Goal: Task Accomplishment & Management: Manage account settings

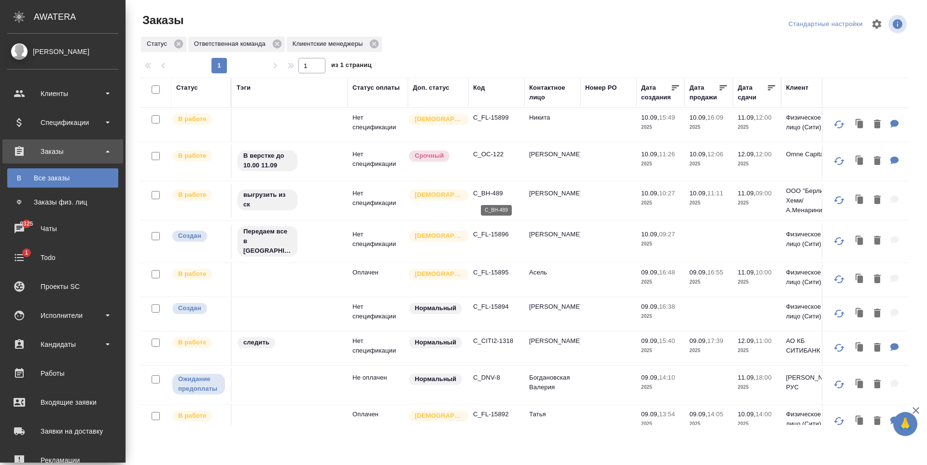
click at [489, 195] on p "C_BH-489" at bounding box center [496, 194] width 46 height 10
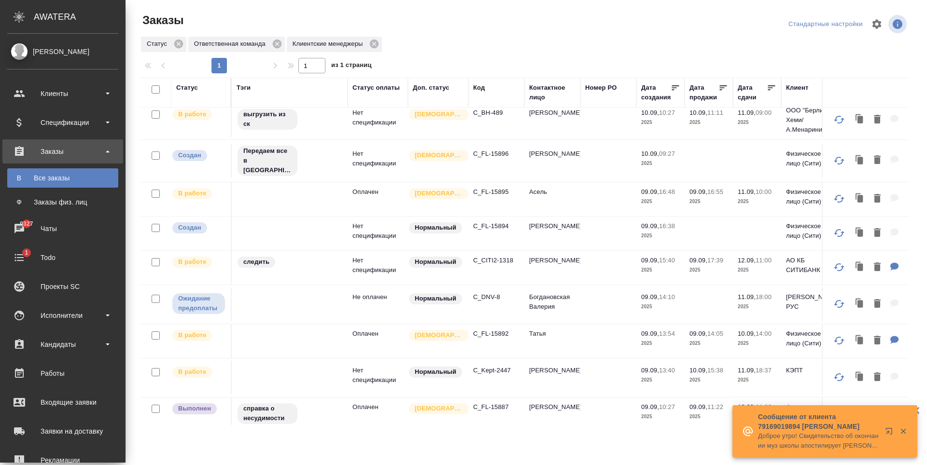
scroll to position [97, 0]
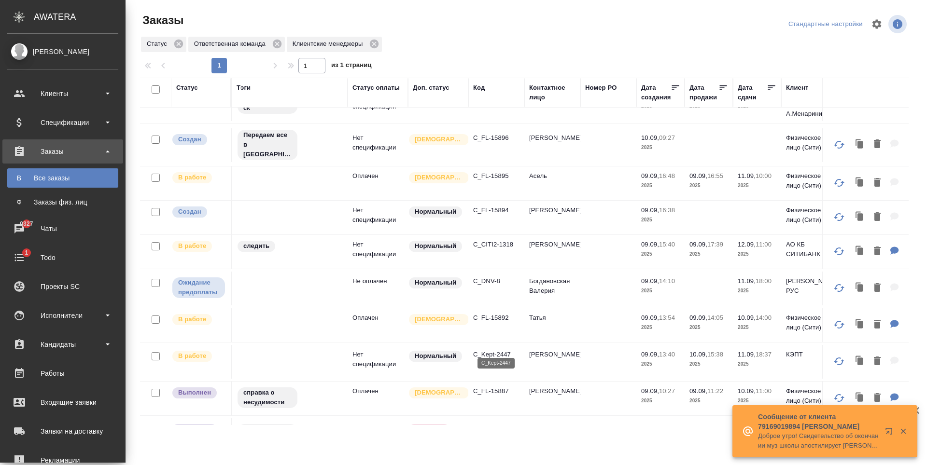
click at [496, 350] on p "C_Kept-2447" at bounding box center [496, 355] width 46 height 10
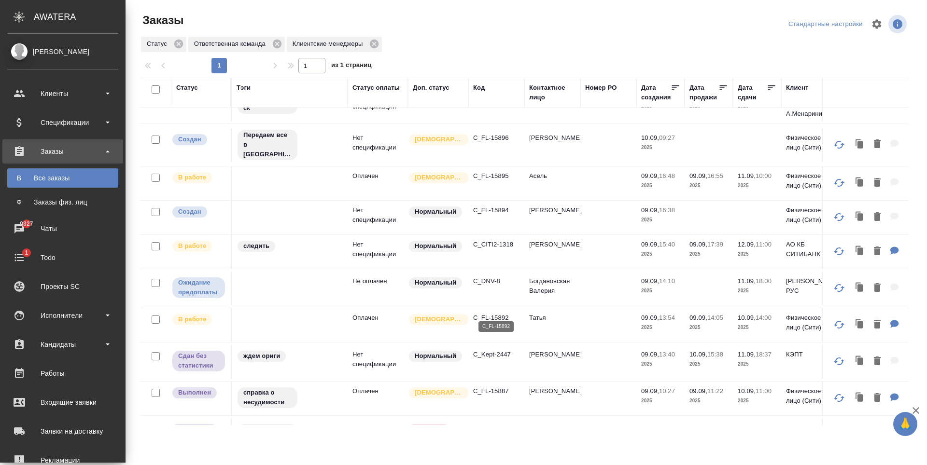
click at [486, 313] on p "C_FL-15892" at bounding box center [496, 318] width 46 height 10
click at [495, 206] on p "C_FL-15894" at bounding box center [496, 211] width 46 height 10
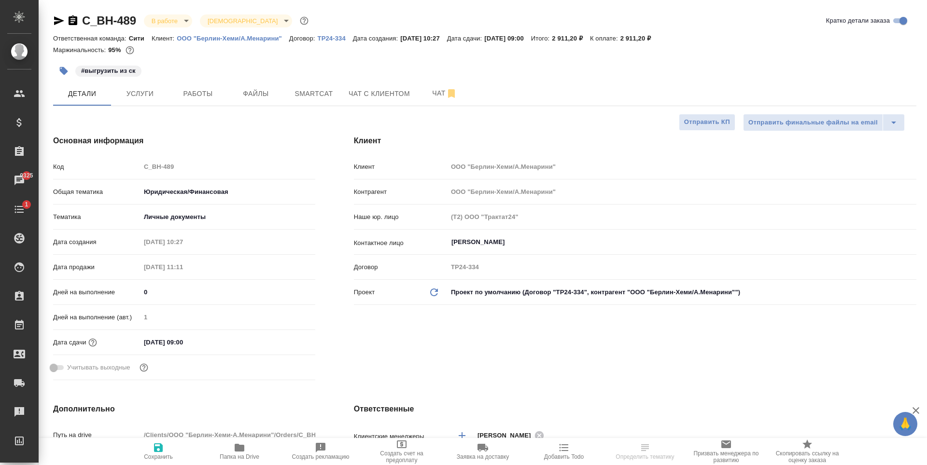
select select "RU"
type textarea "x"
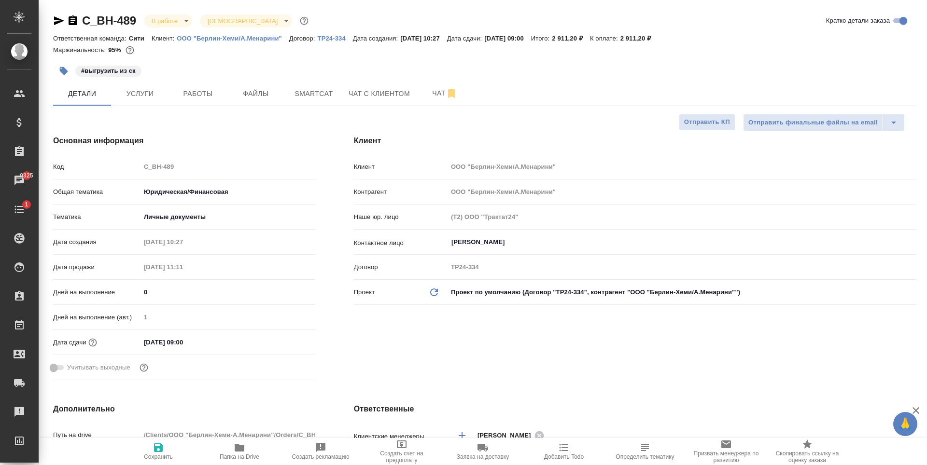
type textarea "x"
click at [226, 39] on p "ООО "Берлин-Хеми/А.Менарини"" at bounding box center [233, 38] width 112 height 7
type textarea "x"
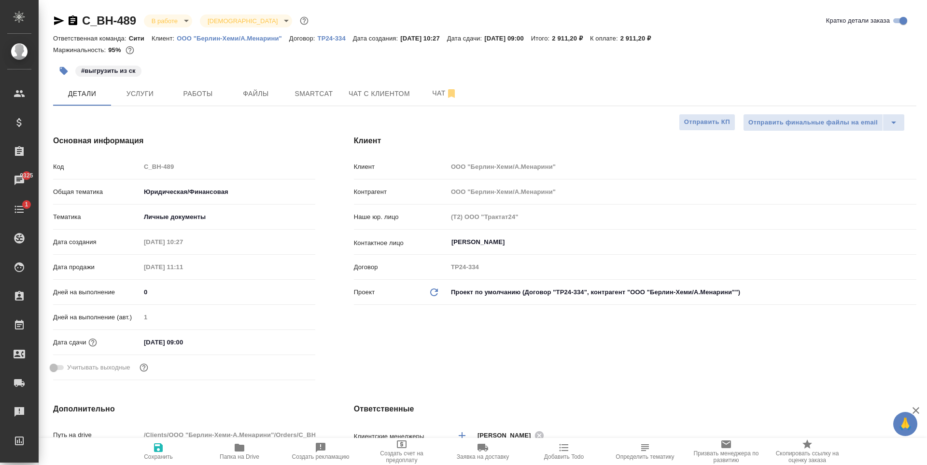
type textarea "x"
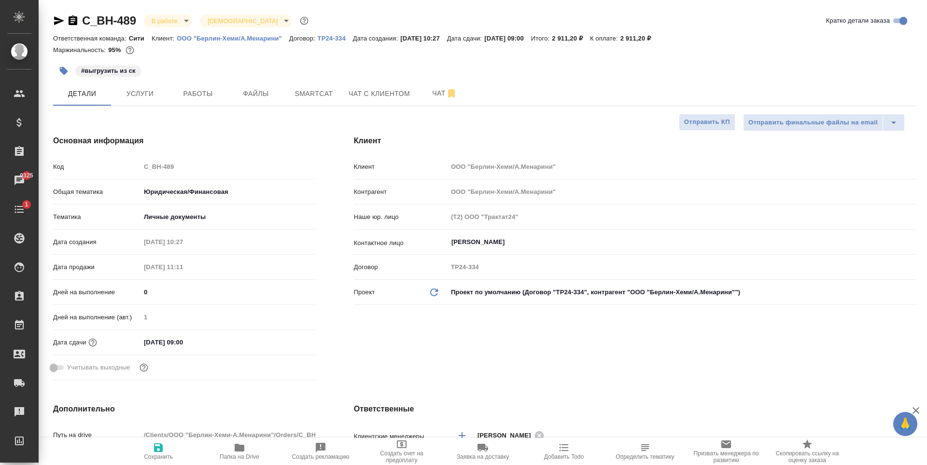
type textarea "x"
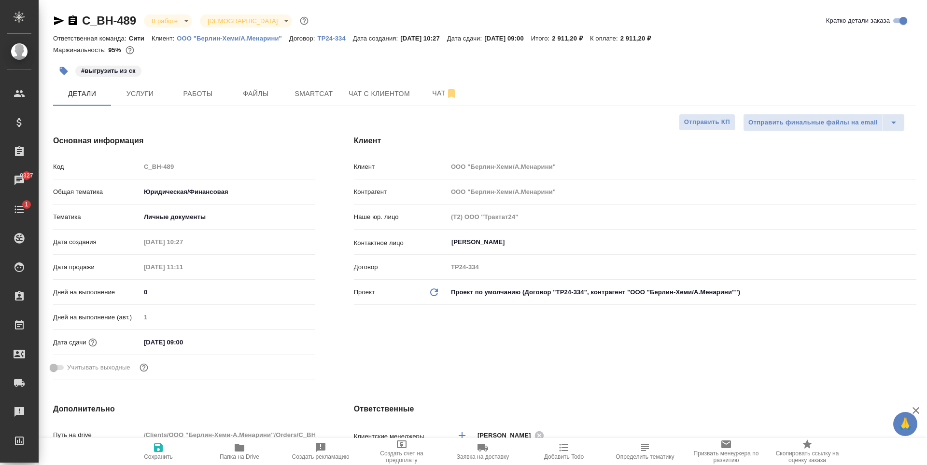
type textarea "x"
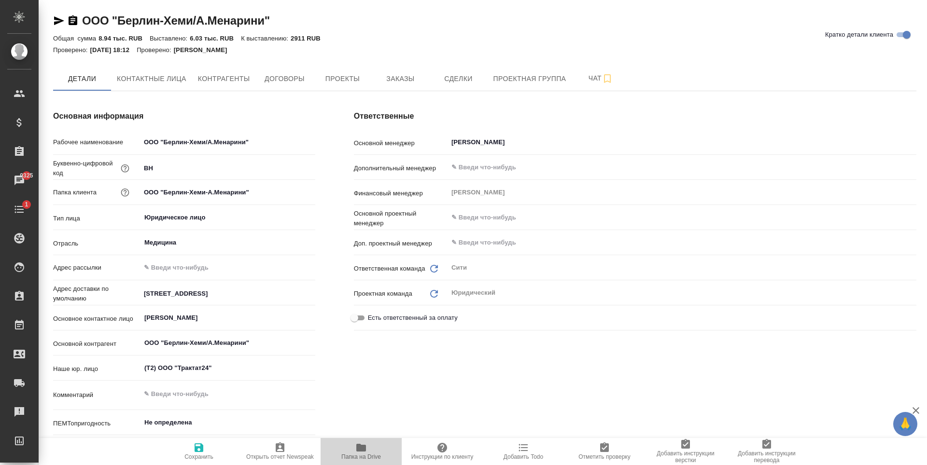
click at [347, 455] on span "Папка на Drive" at bounding box center [361, 457] width 40 height 7
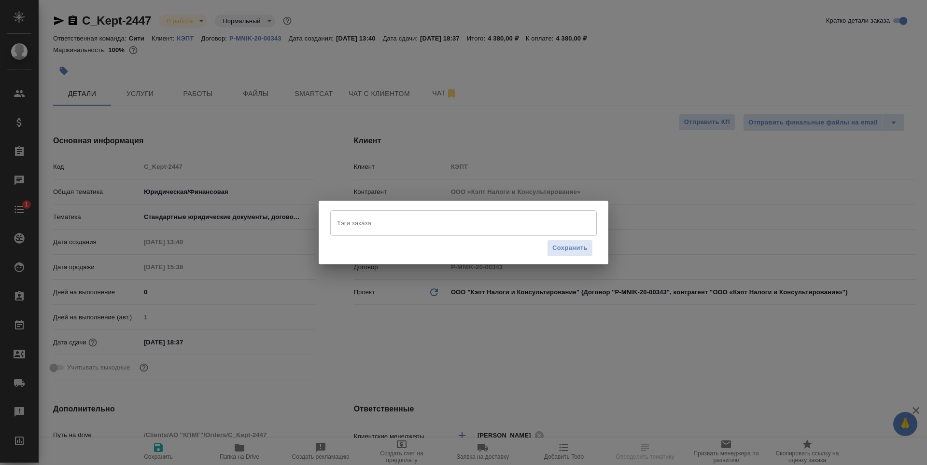
select select "RU"
click at [384, 220] on input "Тэги заказа" at bounding box center [453, 223] width 239 height 16
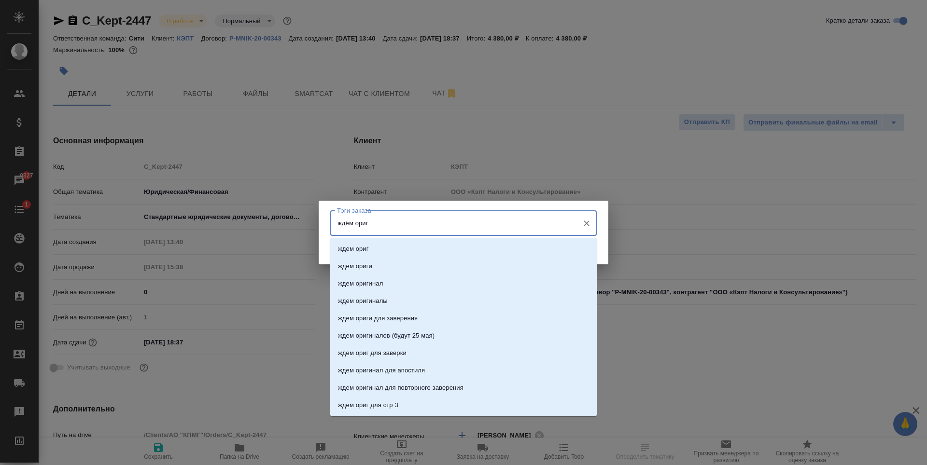
type input "ждём ориги"
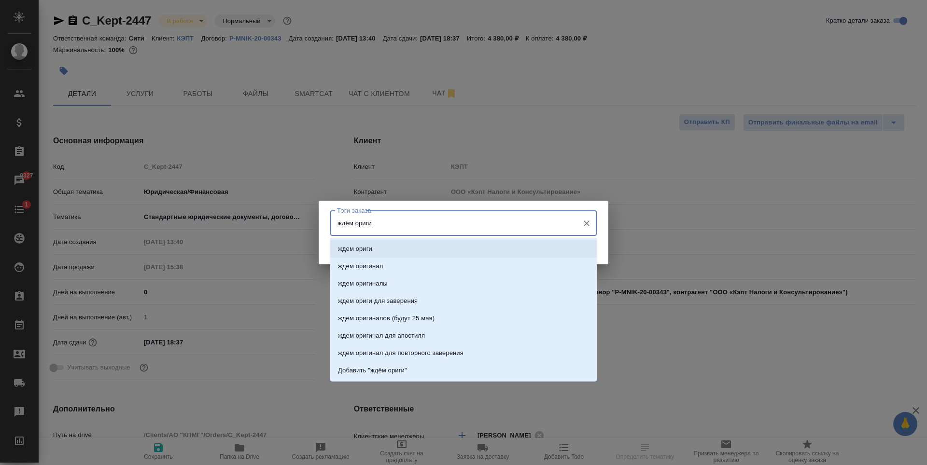
click at [406, 244] on li "ждем ориги" at bounding box center [463, 248] width 266 height 17
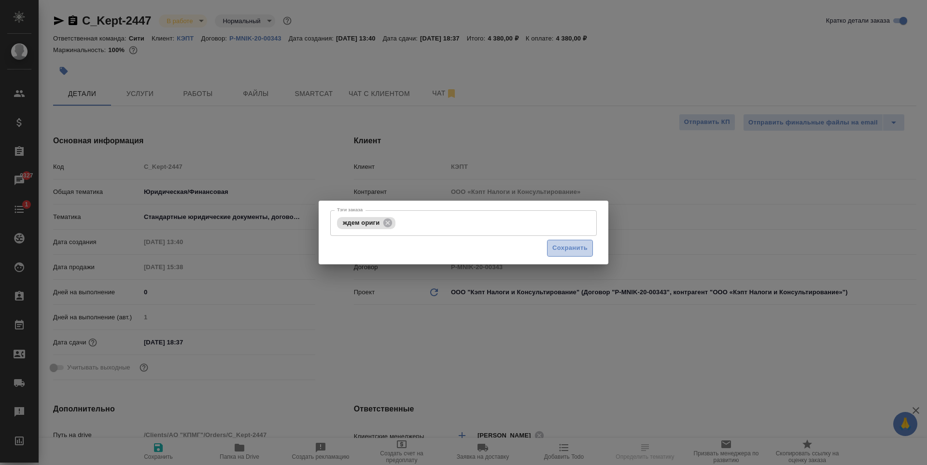
click at [580, 243] on span "Сохранить" at bounding box center [569, 248] width 35 height 11
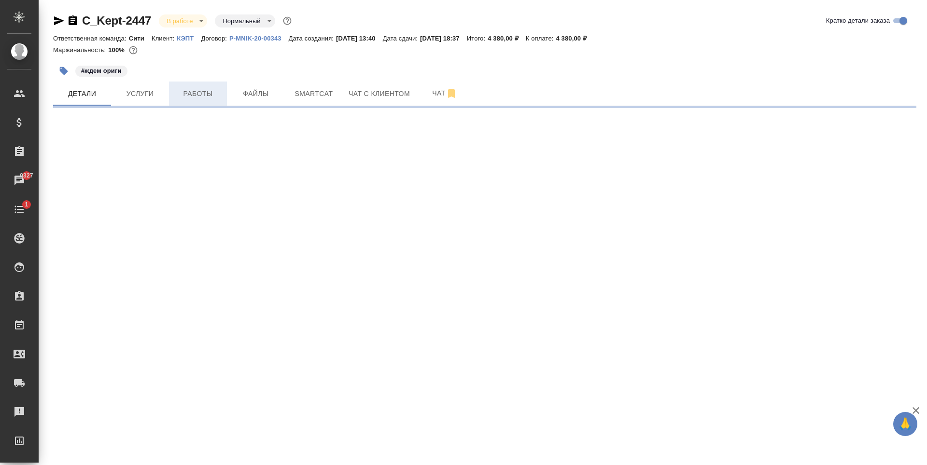
click at [192, 93] on span "Работы" at bounding box center [198, 94] width 46 height 12
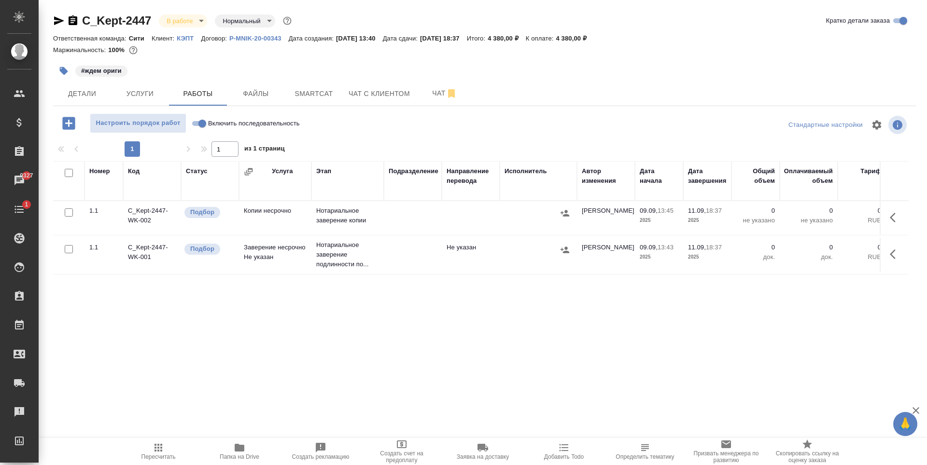
click at [192, 20] on body "🙏 .cls-1 fill:#fff; AWATERA Zaytseva Svetlana Клиенты Спецификации Заказы 9327 …" at bounding box center [463, 232] width 927 height 465
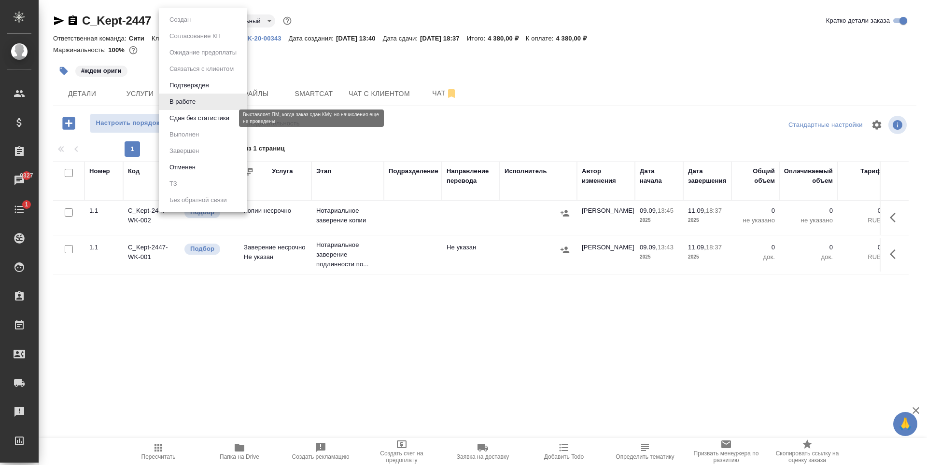
click at [209, 114] on button "Сдан без статистики" at bounding box center [199, 118] width 66 height 11
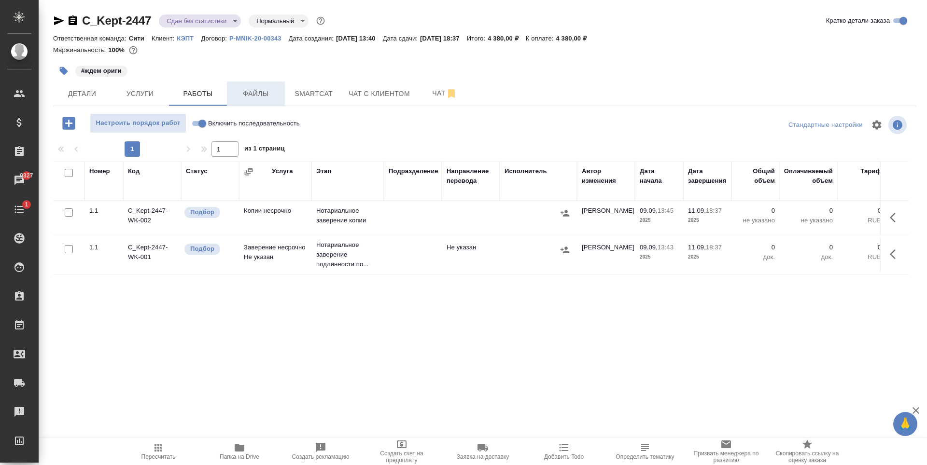
click at [259, 101] on button "Файлы" at bounding box center [256, 94] width 58 height 24
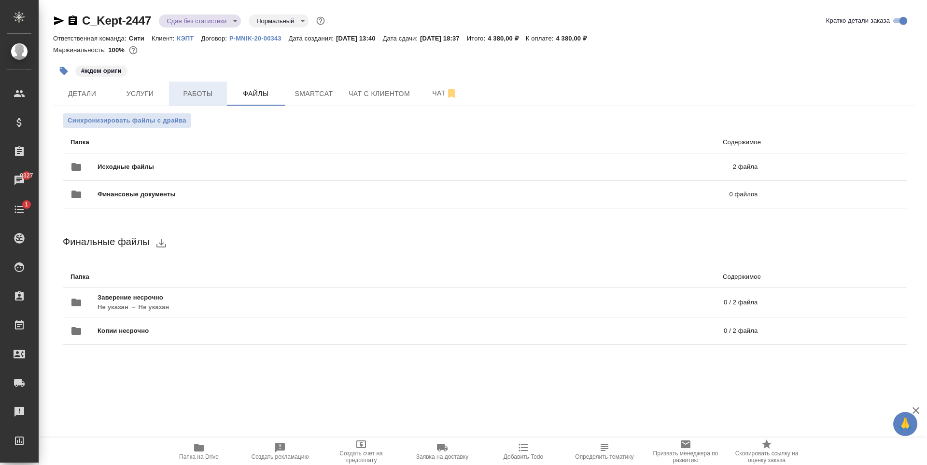
click at [219, 92] on span "Работы" at bounding box center [198, 94] width 46 height 12
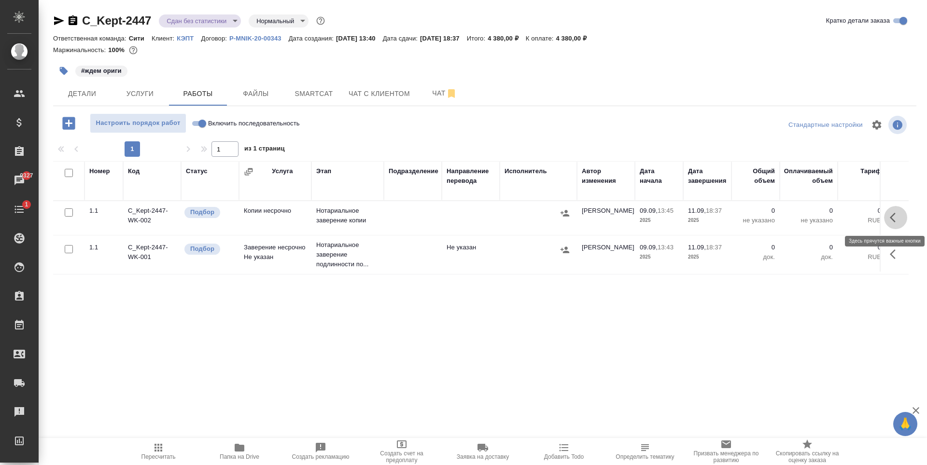
click at [896, 222] on icon "button" at bounding box center [895, 218] width 12 height 12
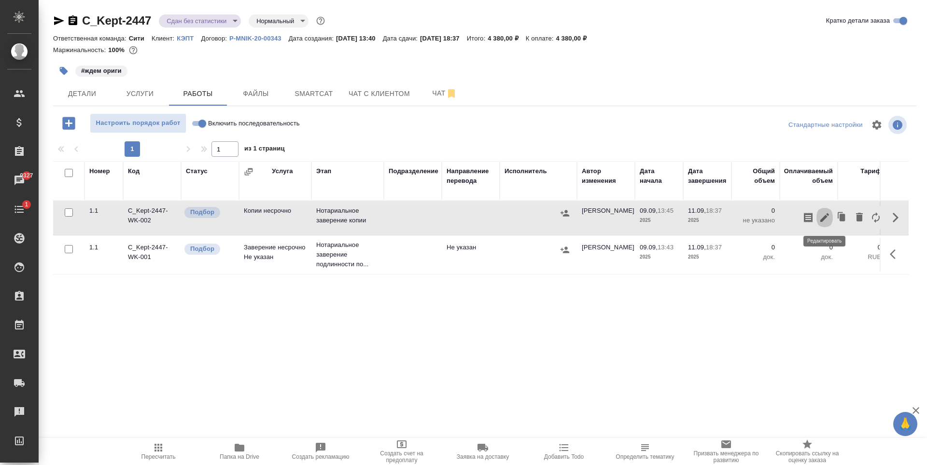
click at [822, 219] on icon "button" at bounding box center [824, 217] width 9 height 9
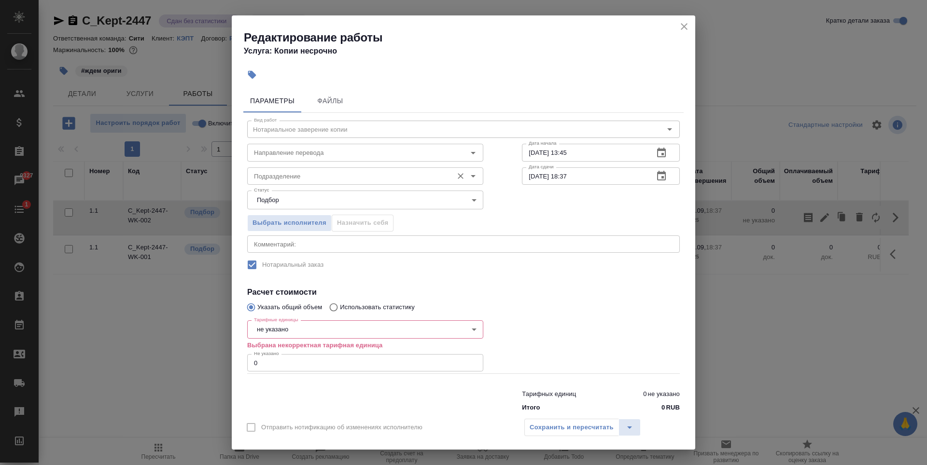
click at [358, 172] on input "Подразделение" at bounding box center [349, 176] width 198 height 12
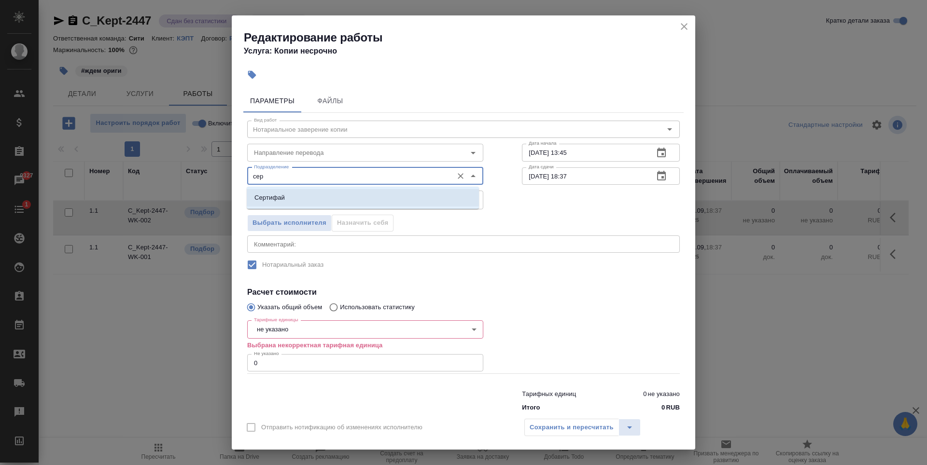
click at [358, 207] on ul "Сертифай" at bounding box center [363, 205] width 232 height 17
click at [357, 198] on li "Сертифай" at bounding box center [363, 197] width 232 height 17
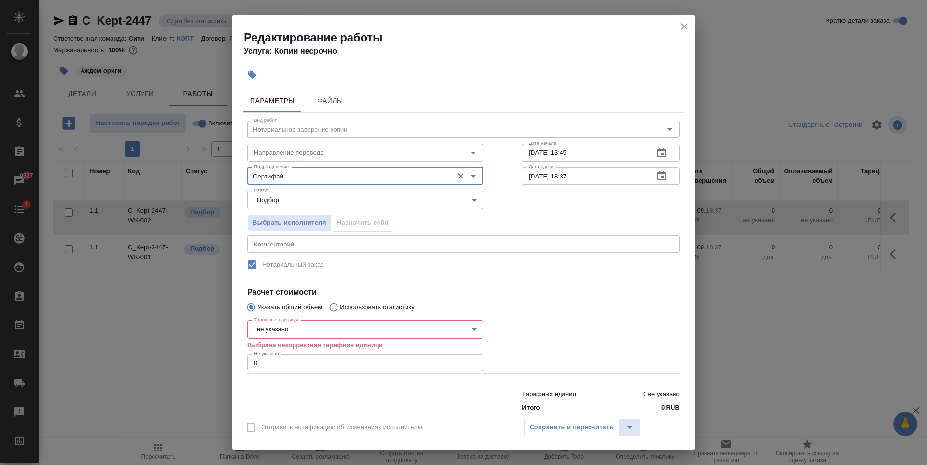
type input "Сертифай"
click at [466, 329] on body "🙏 .cls-1 fill:#fff; AWATERA Zaytseva Svetlana Клиенты Спецификации Заказы 9327 …" at bounding box center [463, 232] width 927 height 465
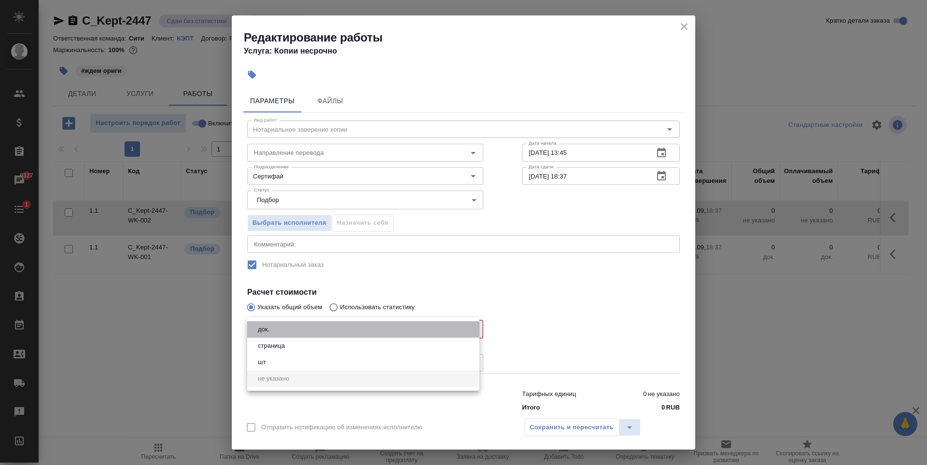
click at [345, 333] on li "док." at bounding box center [363, 329] width 232 height 16
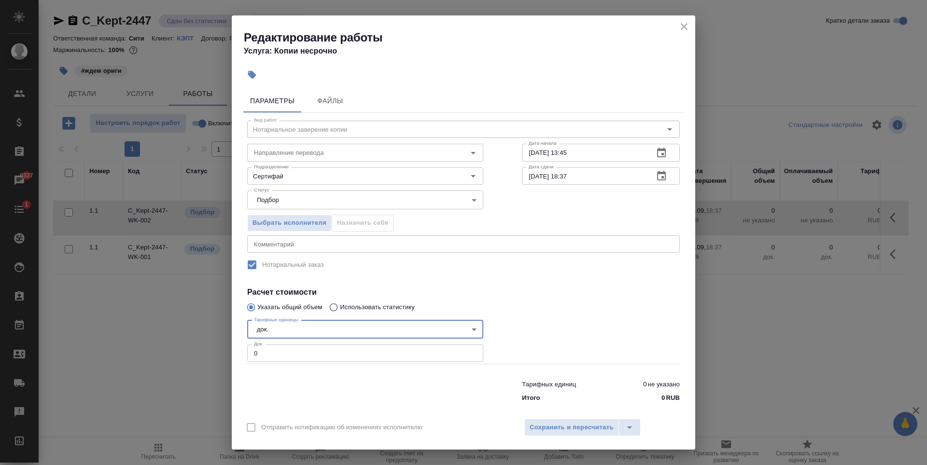
click at [468, 328] on body "🙏 .cls-1 fill:#fff; AWATERA Zaytseva Svetlana Клиенты Спецификации Заказы 9327 …" at bounding box center [463, 232] width 927 height 465
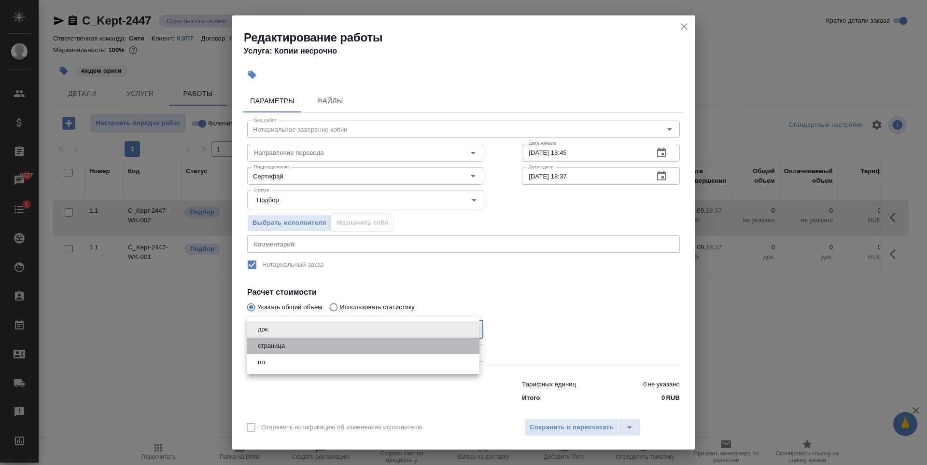
click at [278, 347] on button "страница" at bounding box center [271, 346] width 33 height 11
type input "5a8b1489cc6b4906c91bfdb2"
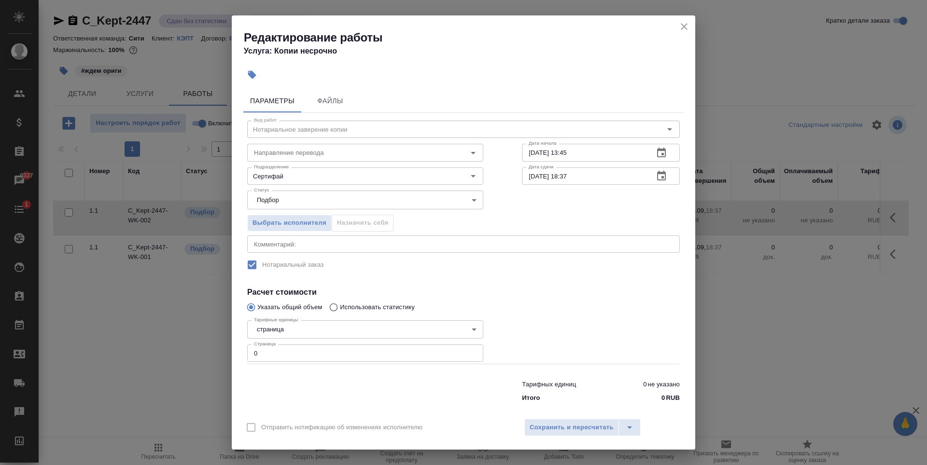
click at [351, 366] on div "Тарифных единиц 0 не указано Итого 0 RUB" at bounding box center [463, 390] width 471 height 66
click at [347, 359] on input "0" at bounding box center [365, 353] width 236 height 17
type input "30"
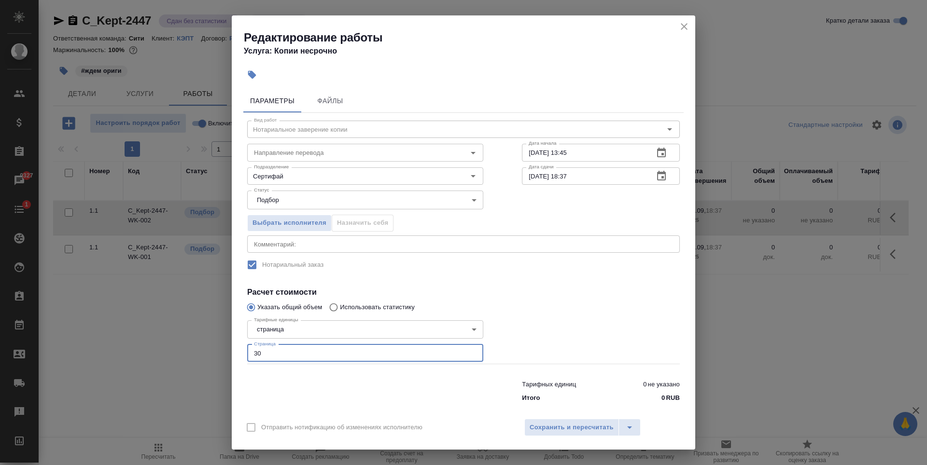
click at [502, 321] on div at bounding box center [600, 340] width 196 height 86
click at [593, 432] on span "Сохранить и пересчитать" at bounding box center [571, 427] width 84 height 11
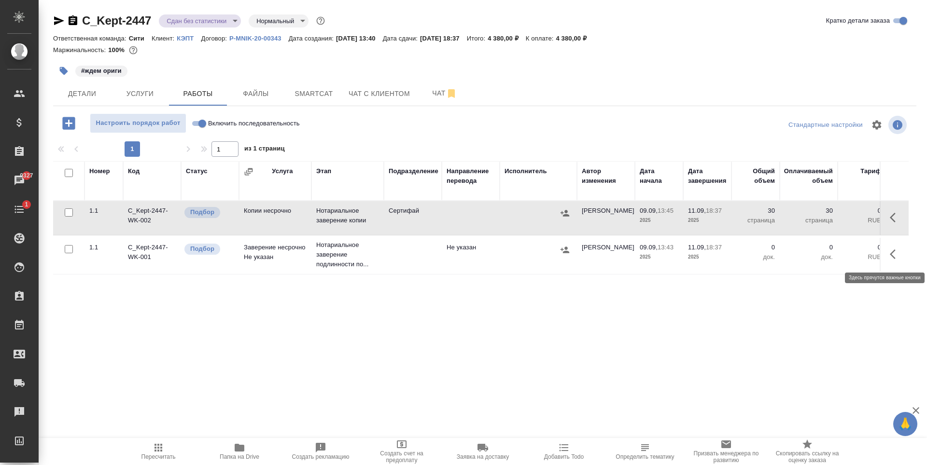
click at [892, 250] on icon "button" at bounding box center [895, 255] width 12 height 12
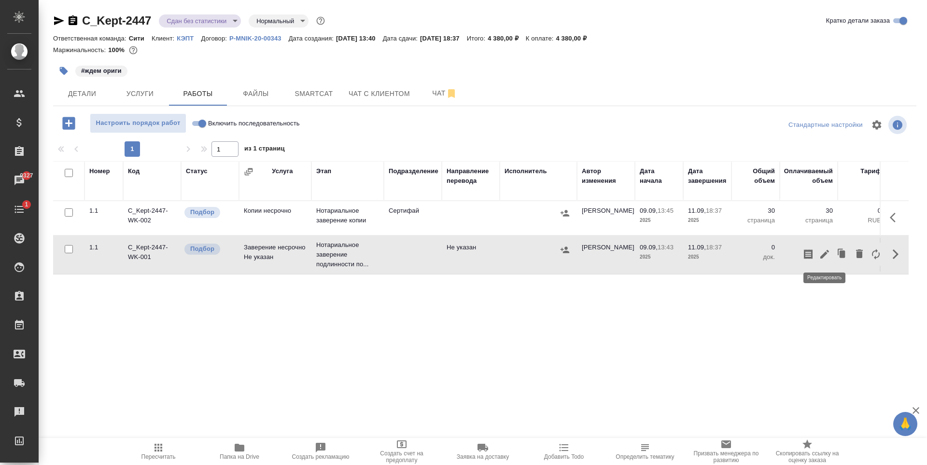
click at [821, 257] on icon "button" at bounding box center [824, 254] width 9 height 9
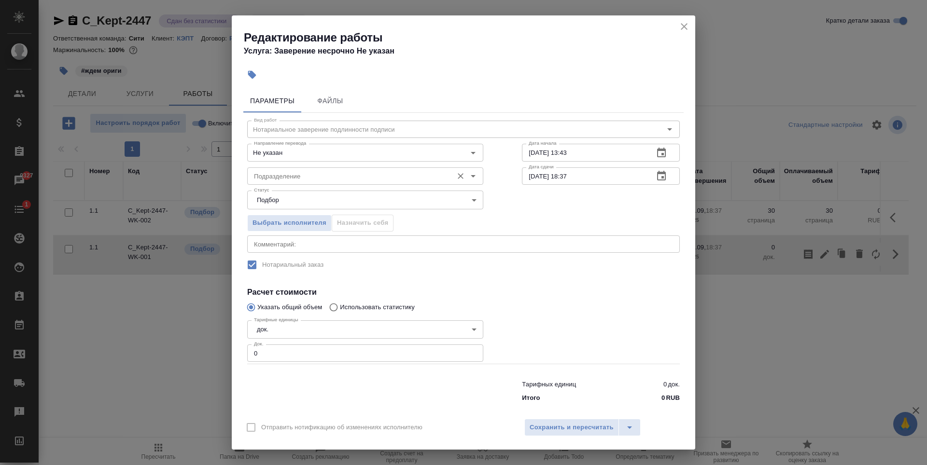
click at [307, 175] on input "Подразделение" at bounding box center [349, 176] width 198 height 12
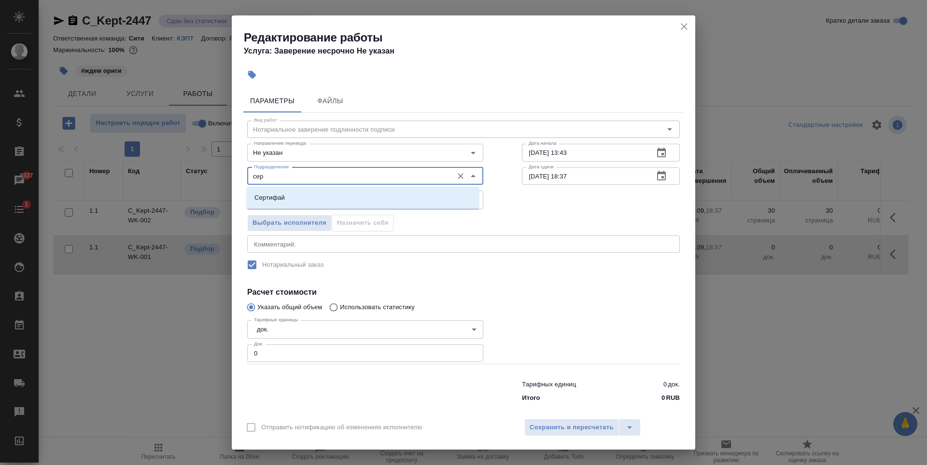
click at [323, 192] on li "Сертифай" at bounding box center [363, 197] width 232 height 17
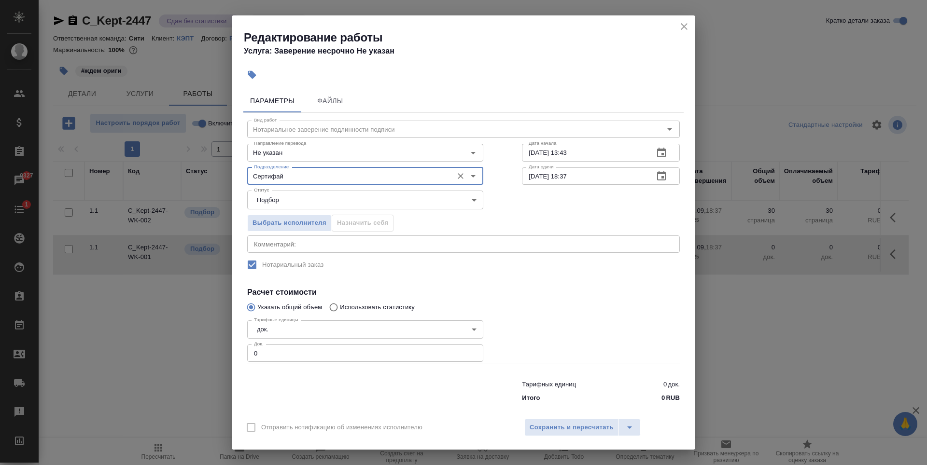
type input "Сертифай"
type input "1"
click at [469, 350] on input "1" at bounding box center [365, 353] width 236 height 17
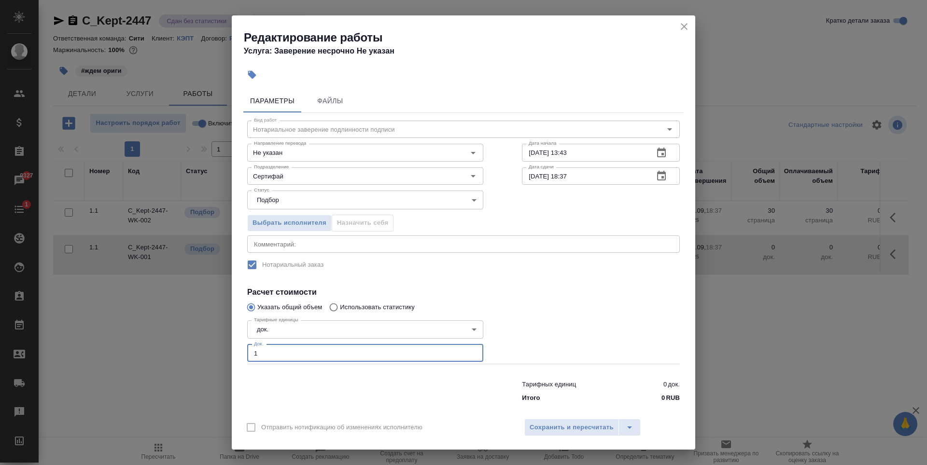
click at [568, 342] on div at bounding box center [600, 340] width 196 height 86
click at [581, 430] on span "Сохранить и пересчитать" at bounding box center [571, 427] width 84 height 11
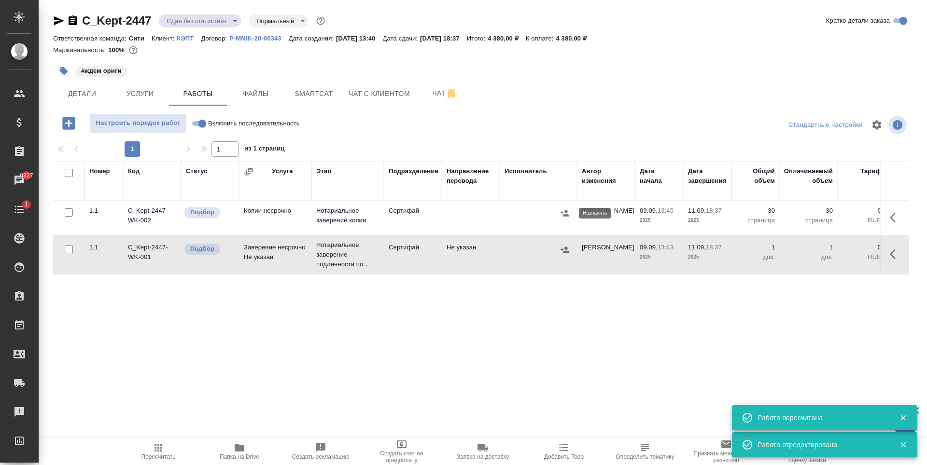
click at [566, 213] on icon "button" at bounding box center [564, 213] width 9 height 6
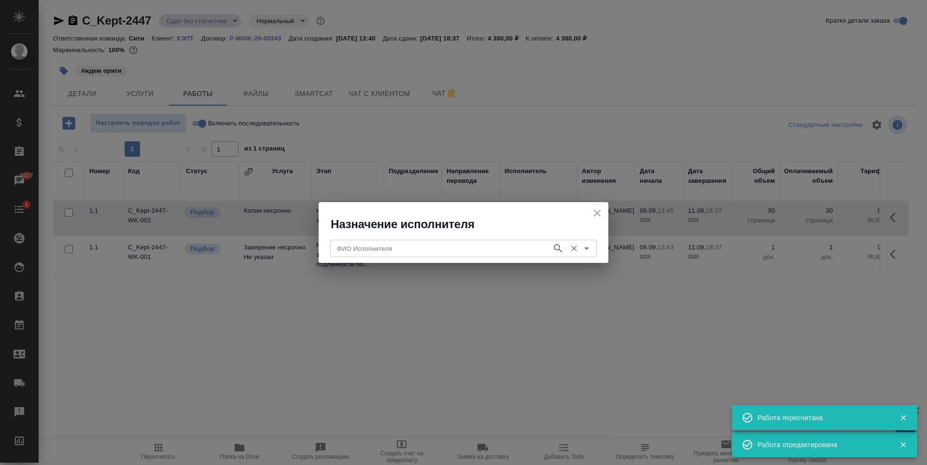
click at [445, 243] on input "ФИО Исполнителя" at bounding box center [440, 249] width 214 height 12
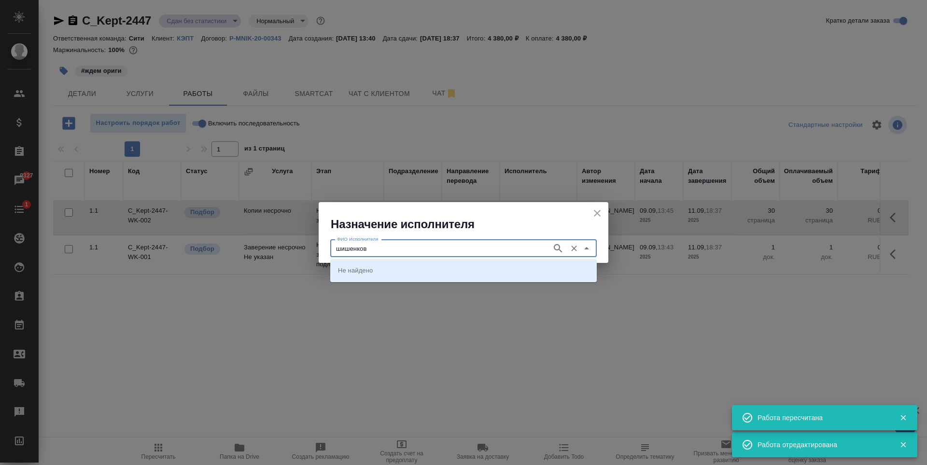
type input "шишенков"
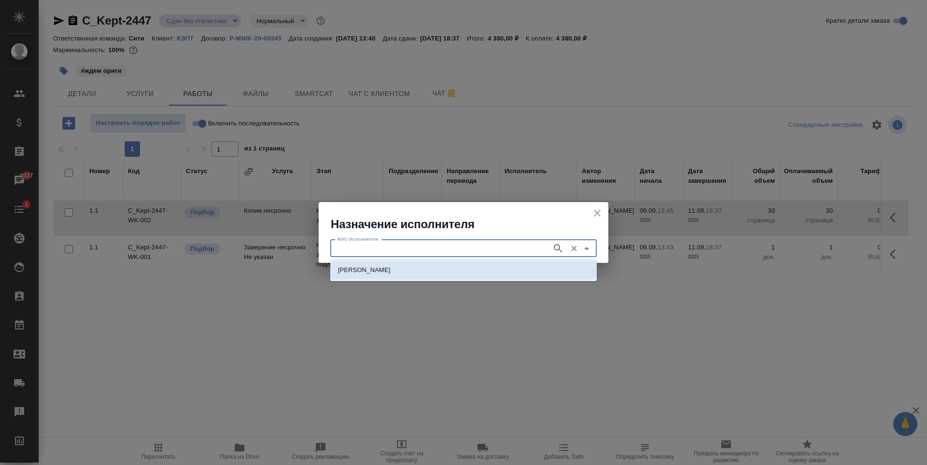
click at [390, 269] on p "НОТАРИУС Шишенков Леонид Васильевич" at bounding box center [364, 270] width 53 height 10
type input "НОТАРИУС Шишенков Леонид Васильевич"
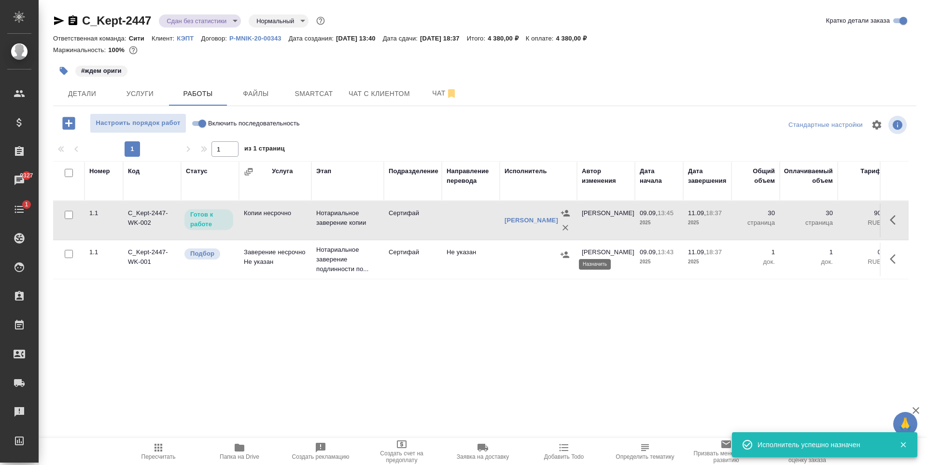
click at [567, 260] on icon "button" at bounding box center [565, 255] width 10 height 10
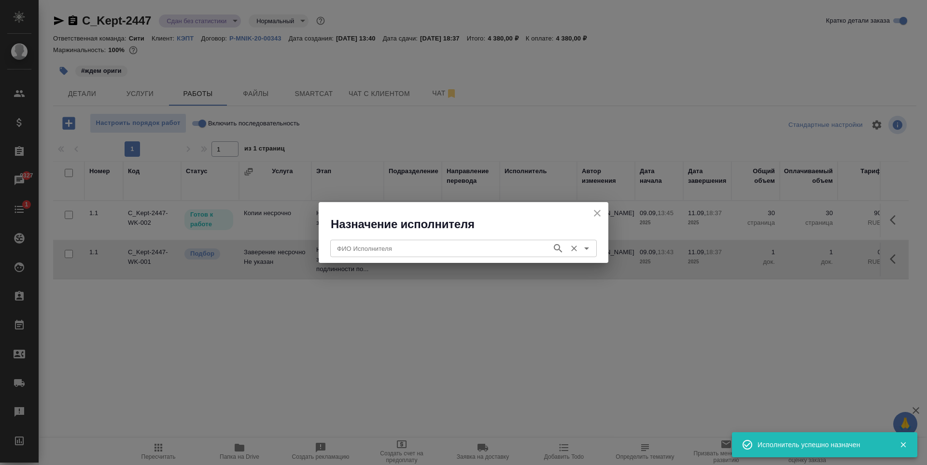
click at [394, 253] on input "ФИО Исполнителя" at bounding box center [440, 249] width 214 height 12
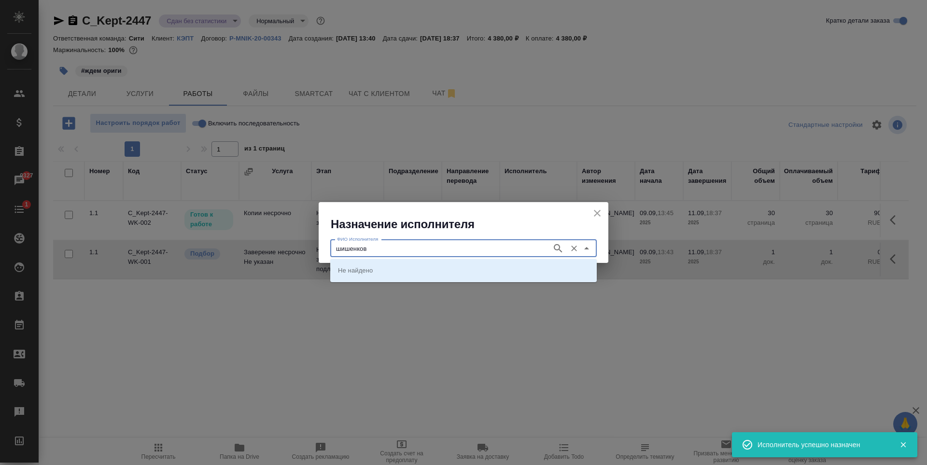
type input "шишенков"
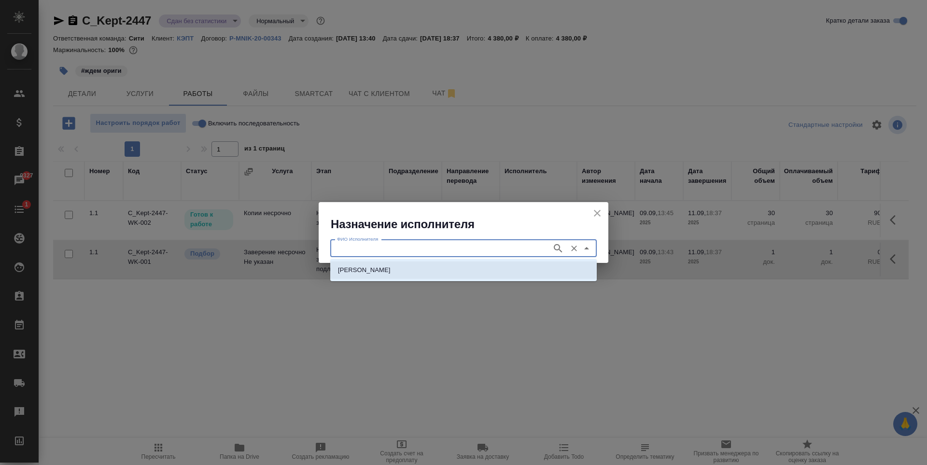
click at [390, 268] on p "НОТАРИУС Шишенков Леонид Васильевич" at bounding box center [364, 270] width 53 height 10
type input "НОТАРИУС Шишенков Леонид Васильевич"
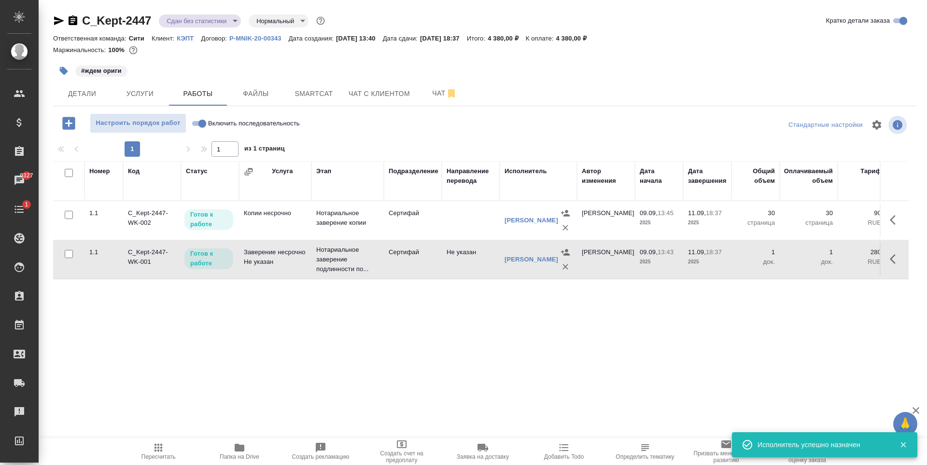
click at [365, 318] on div "Номер Код Статус Услуга Этап Подразделение Направление перевода Исполнитель Авт…" at bounding box center [480, 269] width 855 height 217
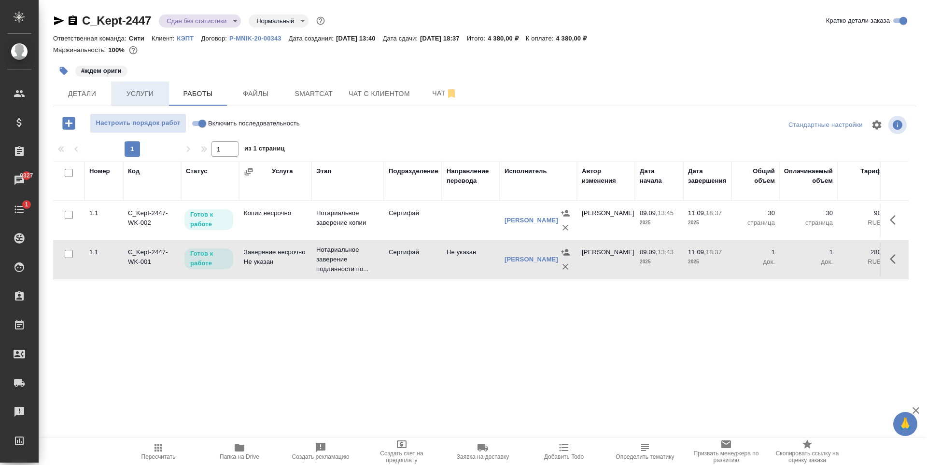
click at [156, 96] on span "Услуги" at bounding box center [140, 94] width 46 height 12
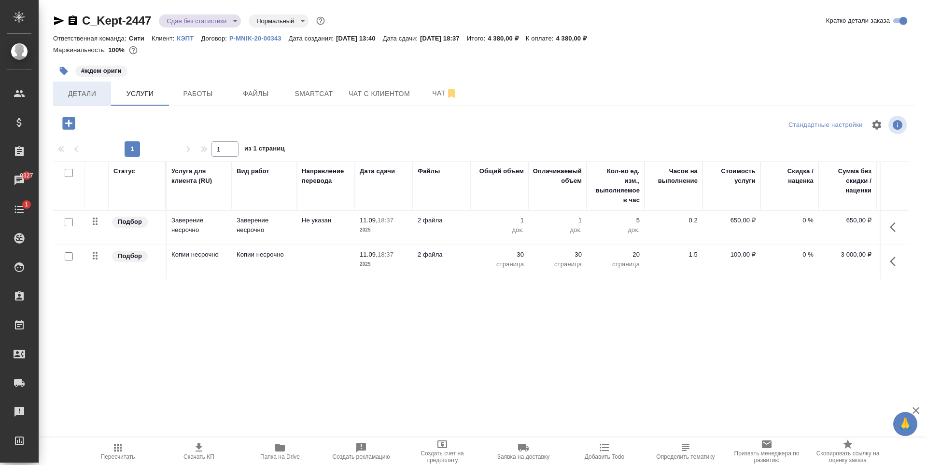
click at [82, 97] on span "Детали" at bounding box center [82, 94] width 46 height 12
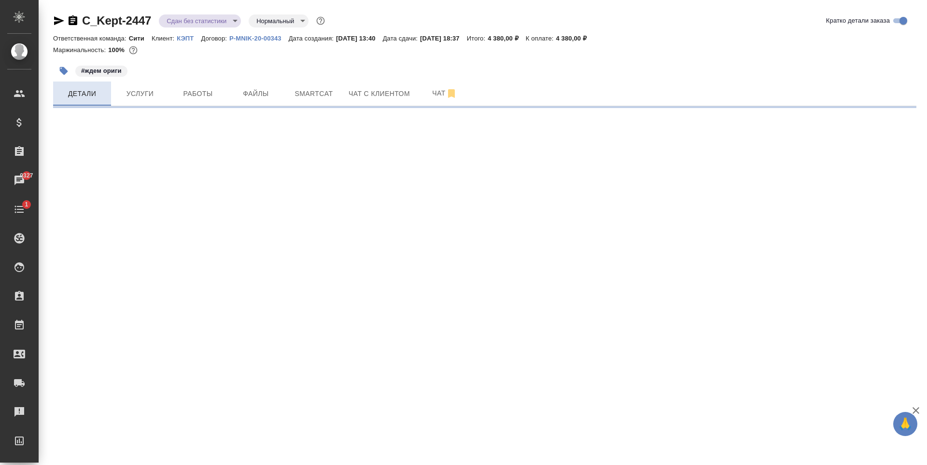
select select "RU"
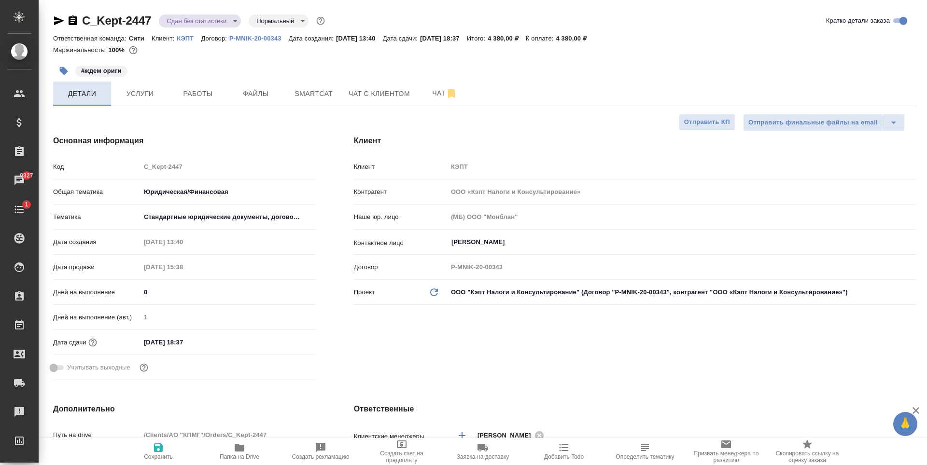
type textarea "x"
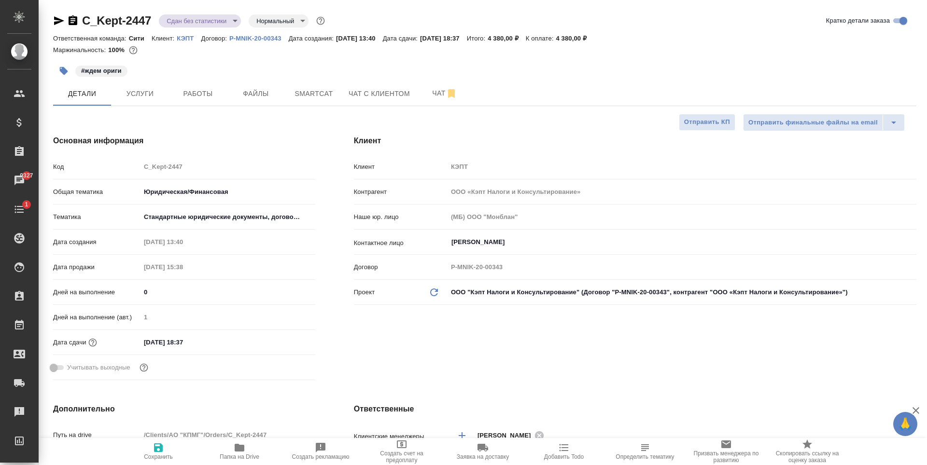
type textarea "x"
click at [115, 69] on p "#ждем ориги" at bounding box center [101, 71] width 41 height 10
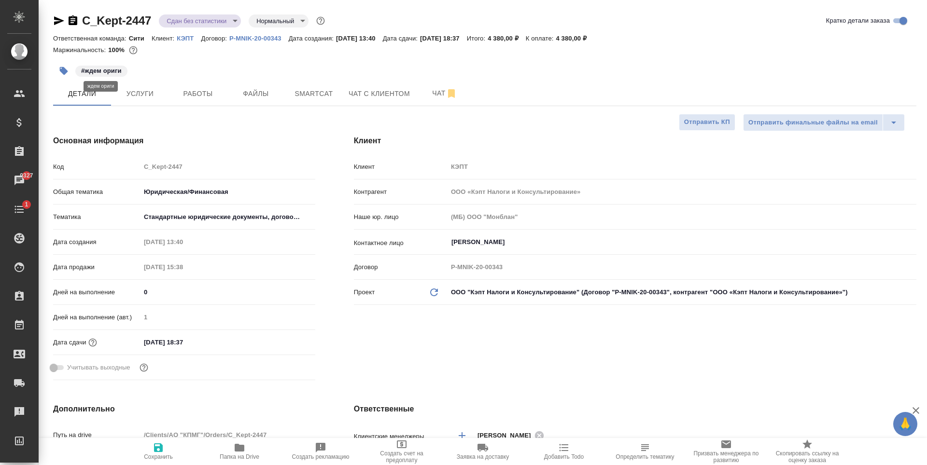
click at [100, 72] on p "#ждем ориги" at bounding box center [101, 71] width 41 height 10
click at [61, 67] on icon "button" at bounding box center [64, 71] width 10 height 10
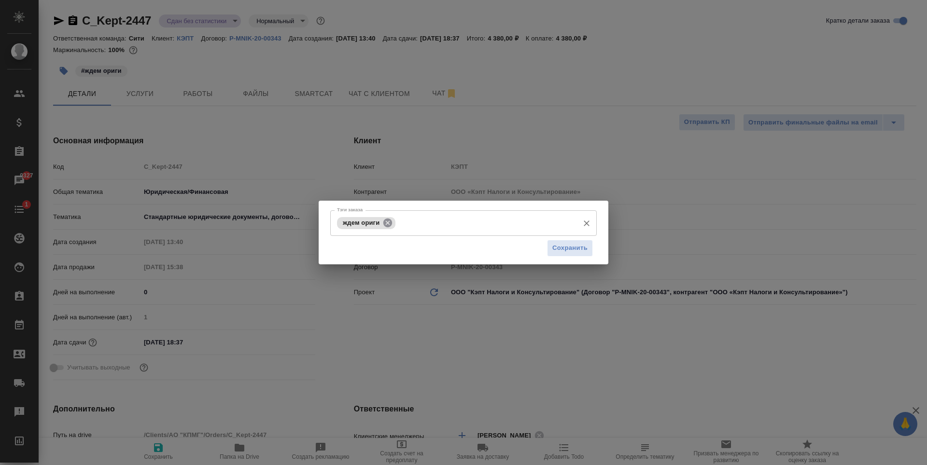
click at [385, 222] on icon at bounding box center [387, 222] width 9 height 9
drag, startPoint x: 576, startPoint y: 247, endPoint x: 500, endPoint y: 286, distance: 85.1
click at [575, 247] on span "Сохранить" at bounding box center [569, 248] width 35 height 11
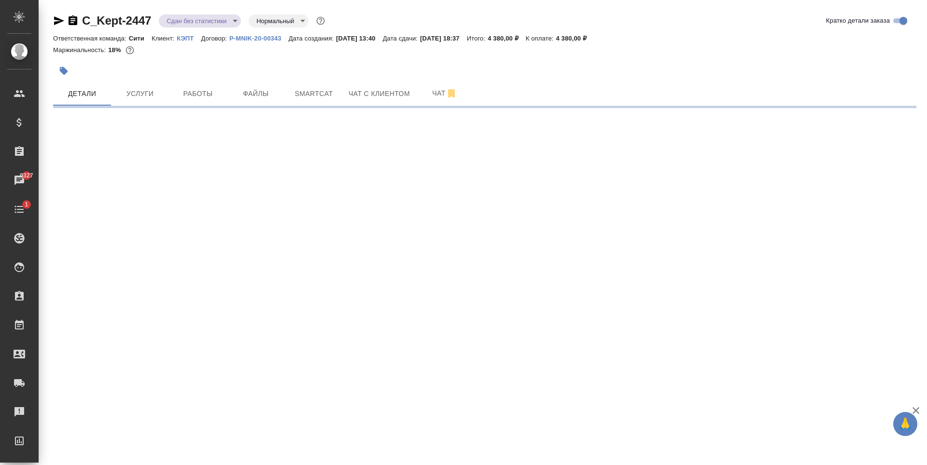
select select "RU"
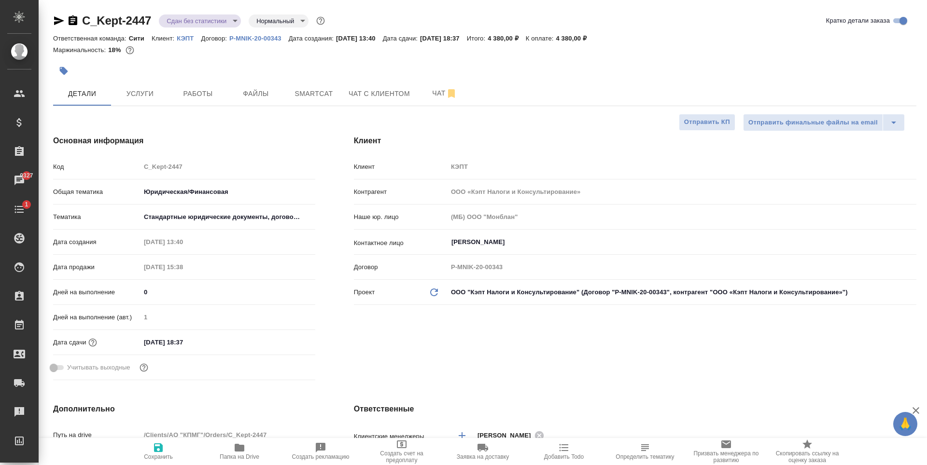
type textarea "x"
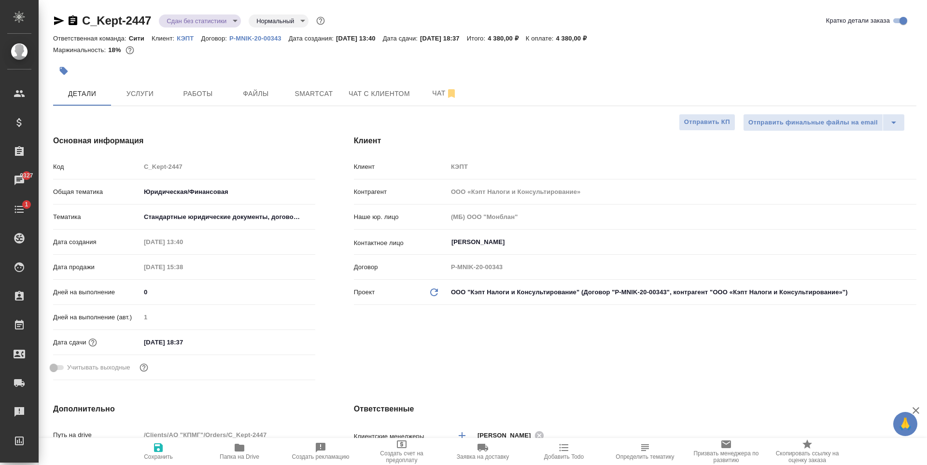
type textarea "x"
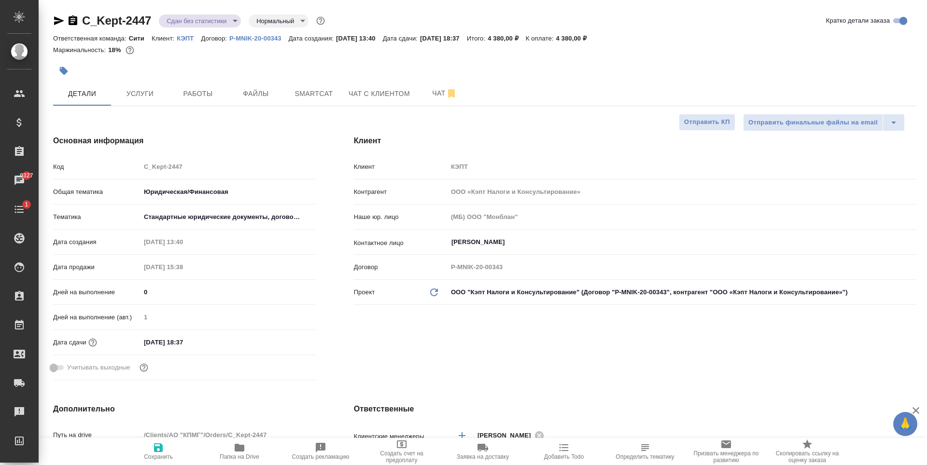
type textarea "x"
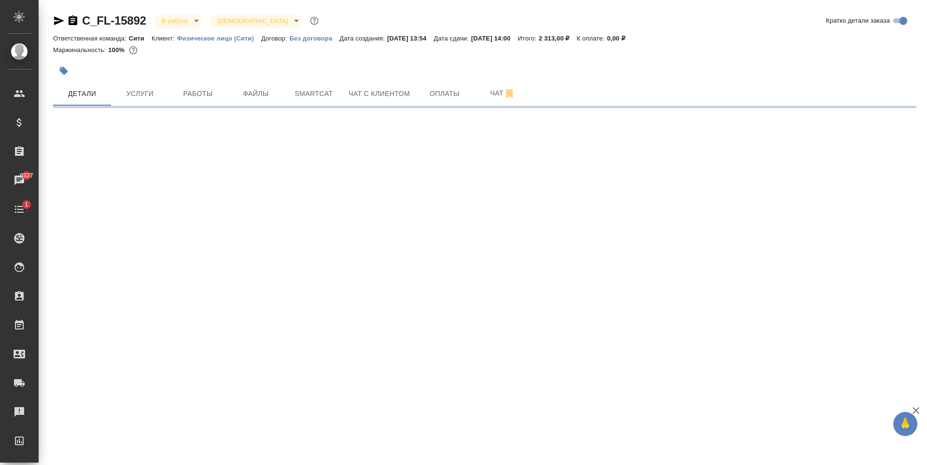
select select "RU"
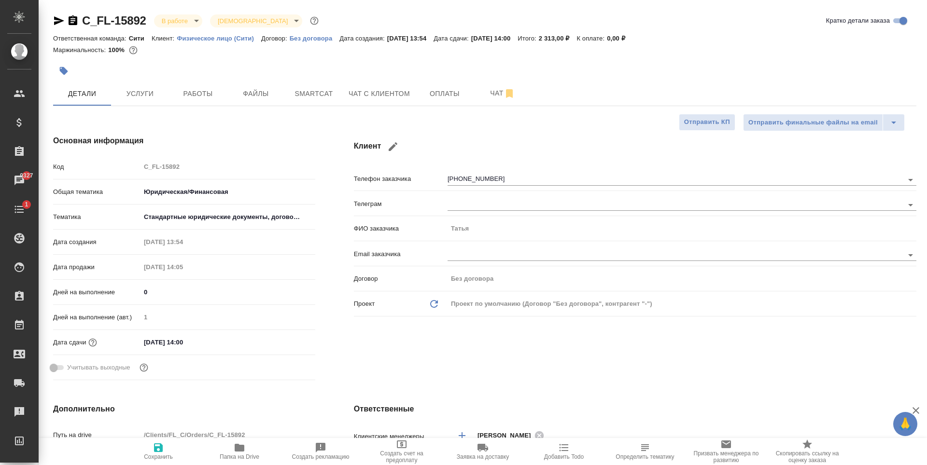
type textarea "x"
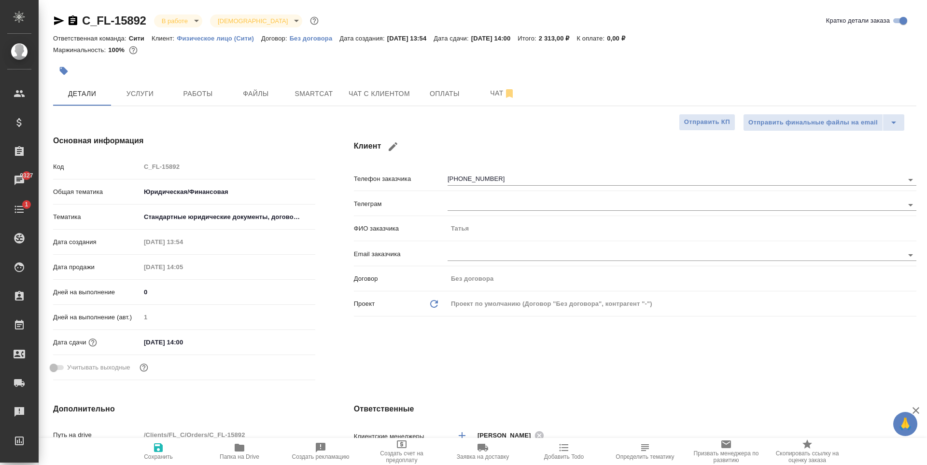
type textarea "x"
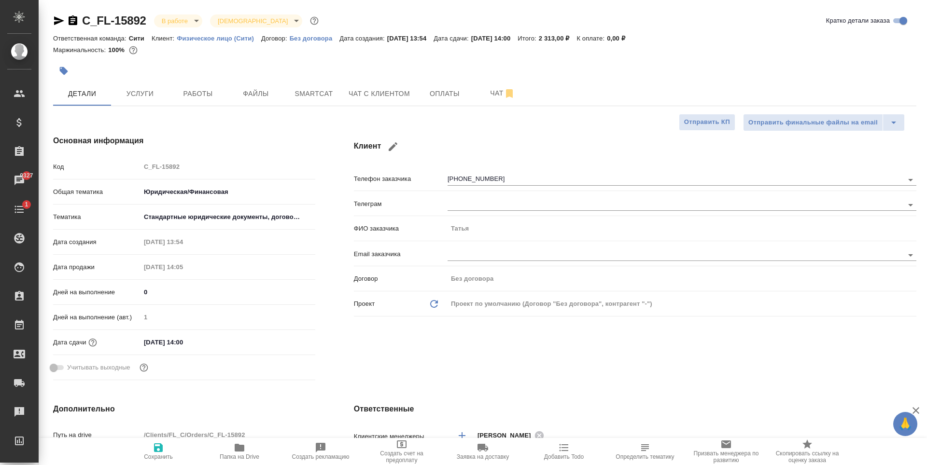
type textarea "x"
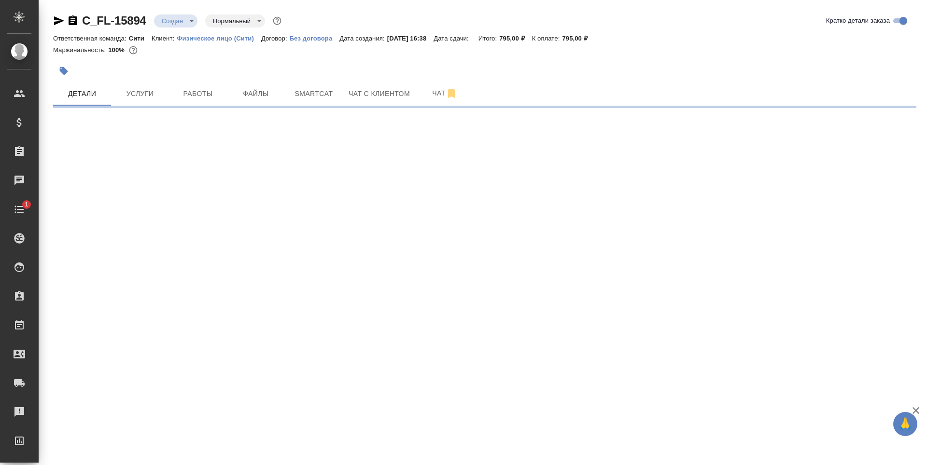
select select "RU"
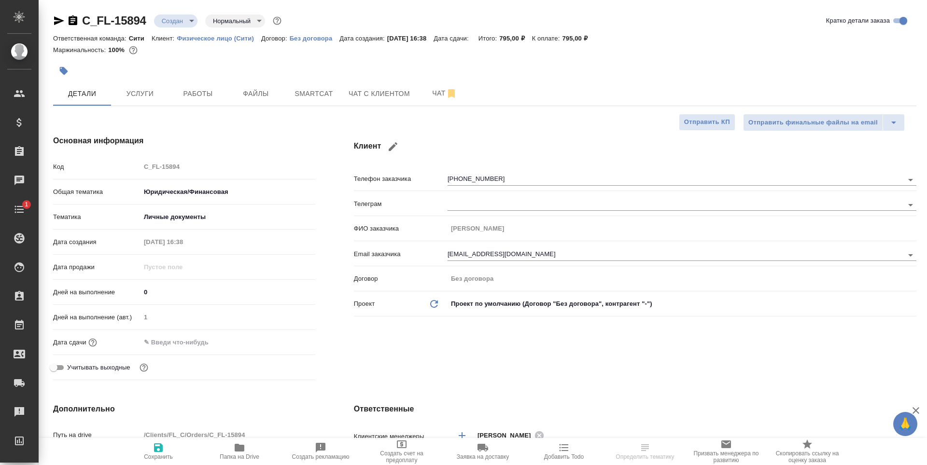
type textarea "x"
click at [144, 88] on span "Услуги" at bounding box center [140, 94] width 46 height 12
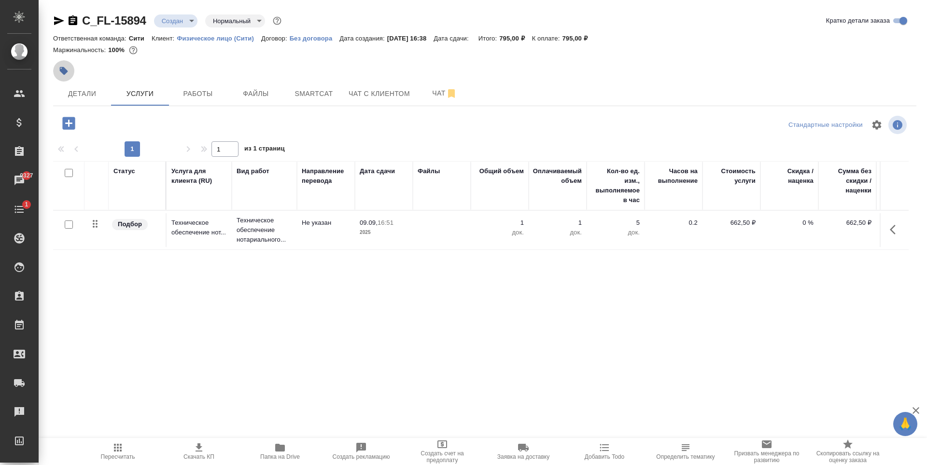
click at [62, 63] on button "button" at bounding box center [63, 70] width 21 height 21
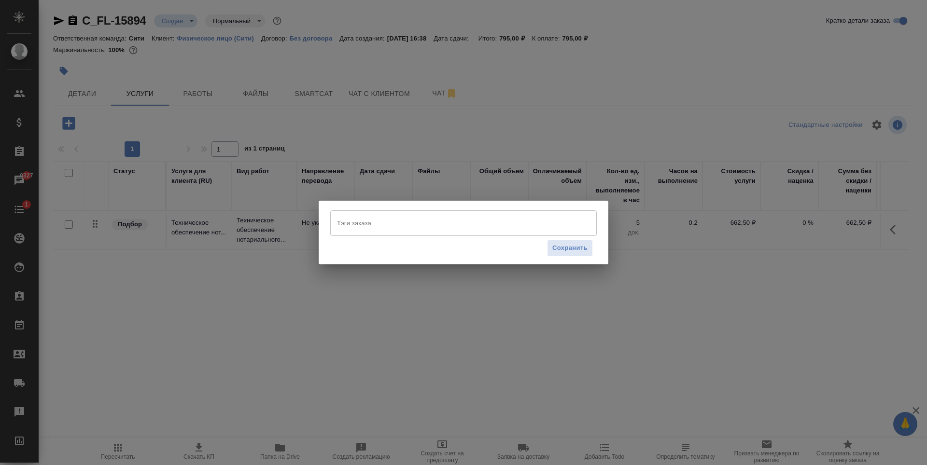
click at [379, 219] on input "Тэги заказа" at bounding box center [453, 223] width 239 height 16
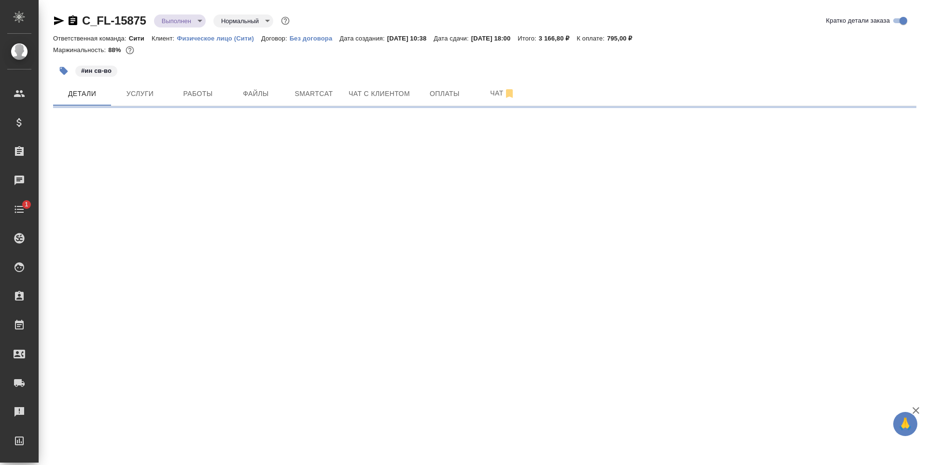
click at [61, 73] on icon "button" at bounding box center [64, 71] width 10 height 10
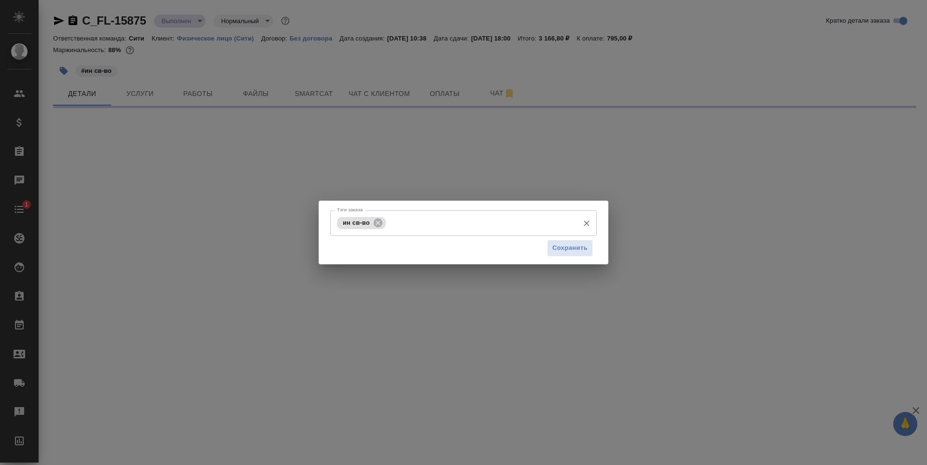
click at [456, 218] on input "Тэги заказа" at bounding box center [481, 223] width 186 height 16
click at [460, 227] on input "Тэги заказа" at bounding box center [481, 223] width 186 height 16
select select "RU"
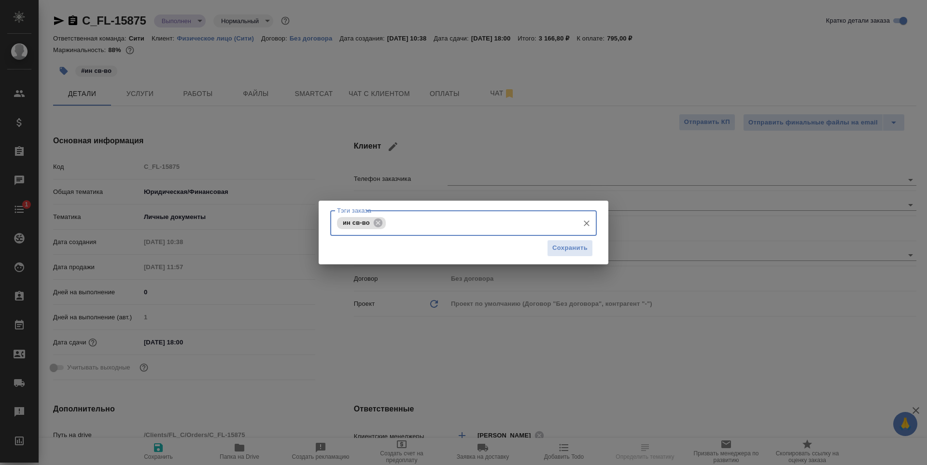
click at [460, 227] on input "Тэги заказа" at bounding box center [481, 223] width 186 height 16
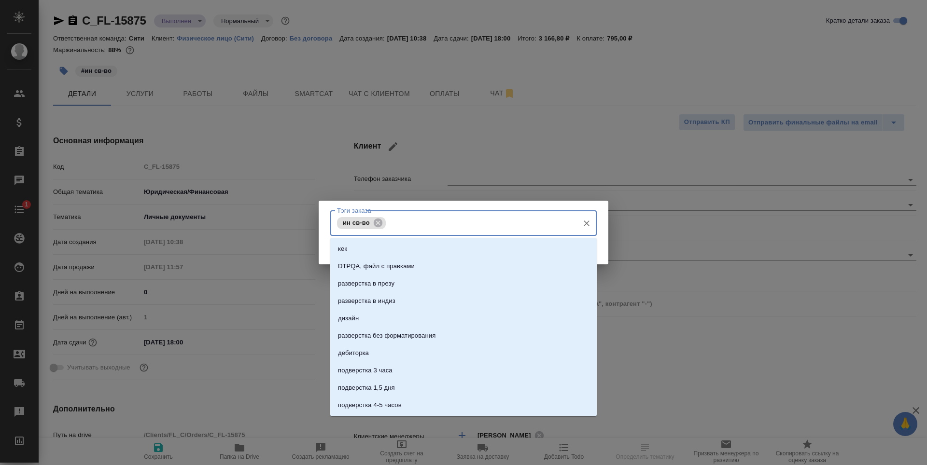
type textarea "x"
type input "ждём ориги"
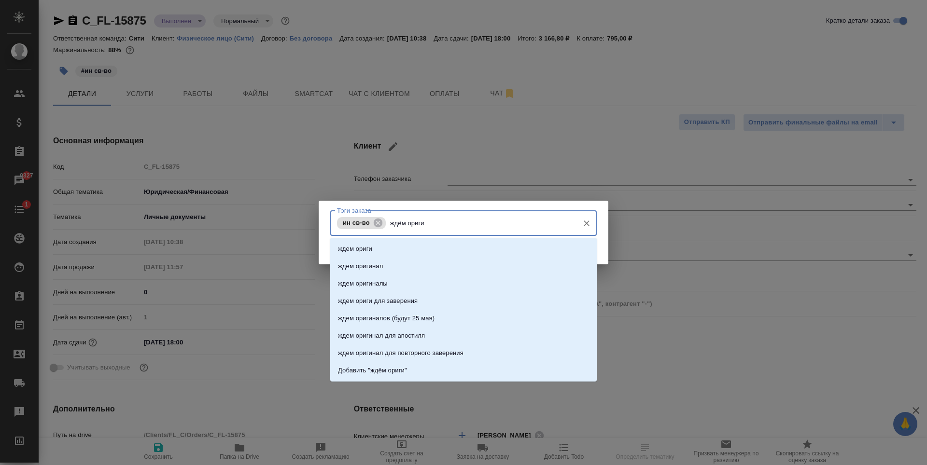
click at [465, 251] on li "ждем ориги" at bounding box center [463, 248] width 266 height 17
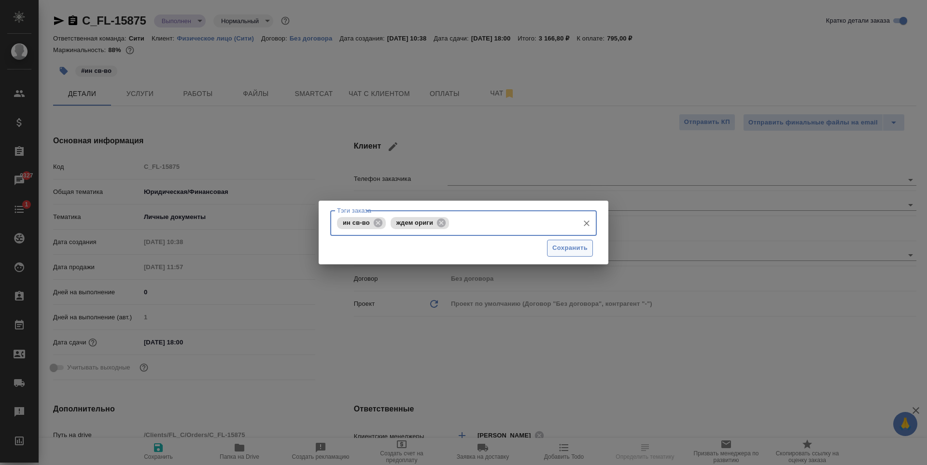
click at [588, 247] on button "Сохранить" at bounding box center [570, 248] width 46 height 17
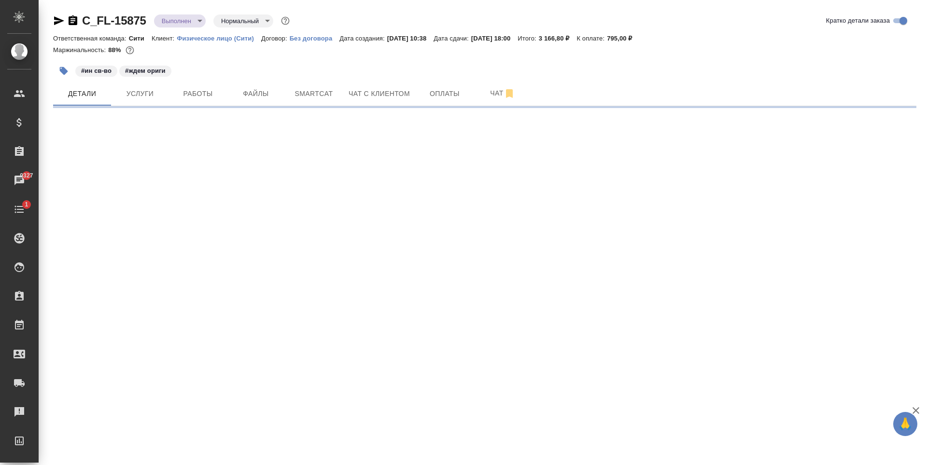
select select "RU"
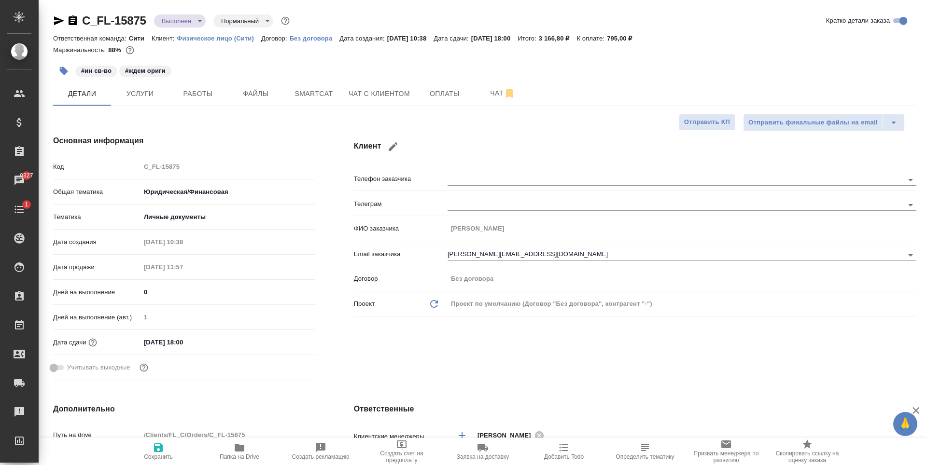
type textarea "x"
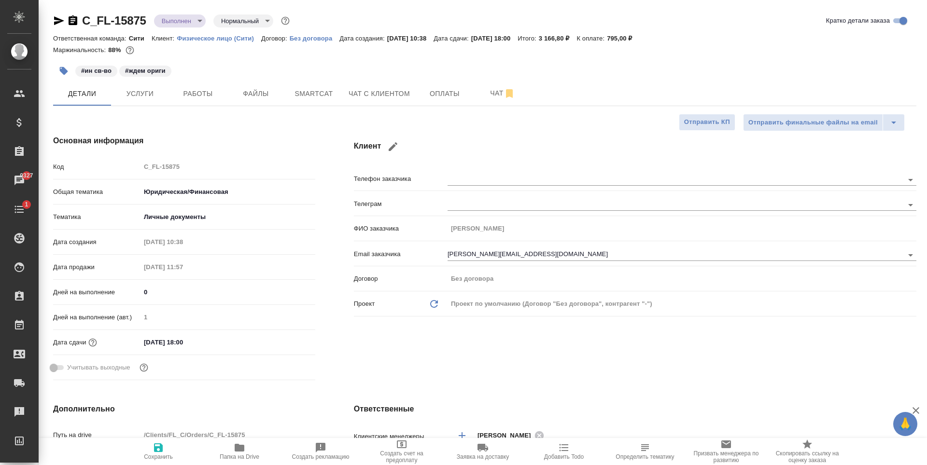
type textarea "x"
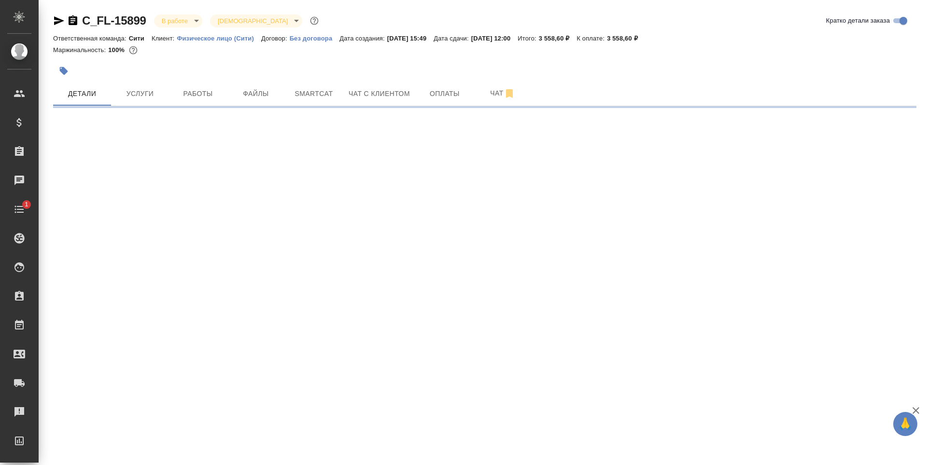
select select "RU"
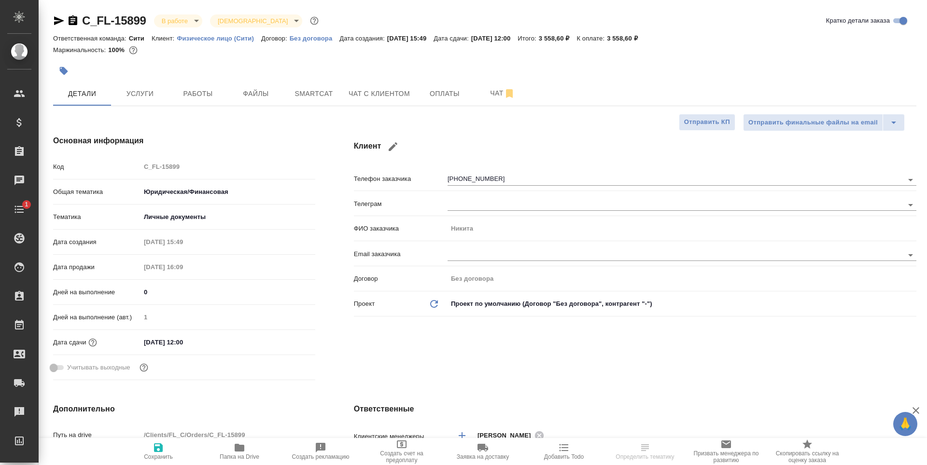
type textarea "x"
click at [443, 90] on span "Оплаты" at bounding box center [444, 94] width 46 height 12
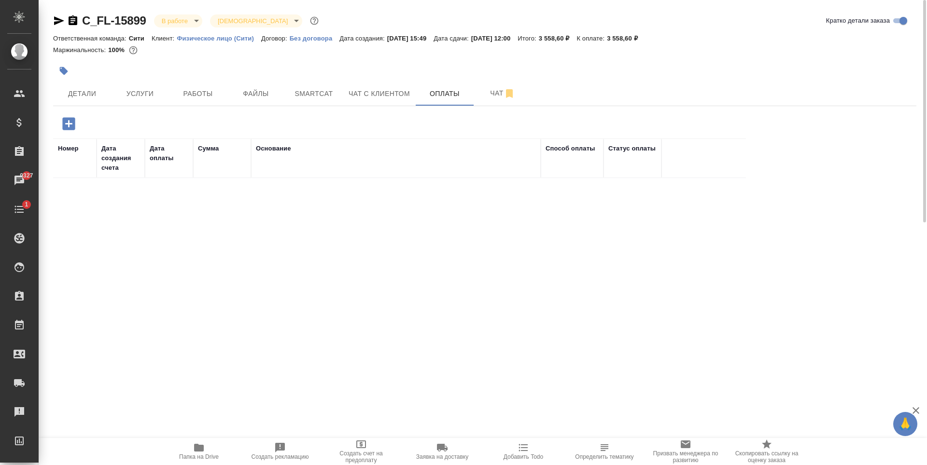
click at [66, 124] on icon "button" at bounding box center [68, 123] width 17 height 17
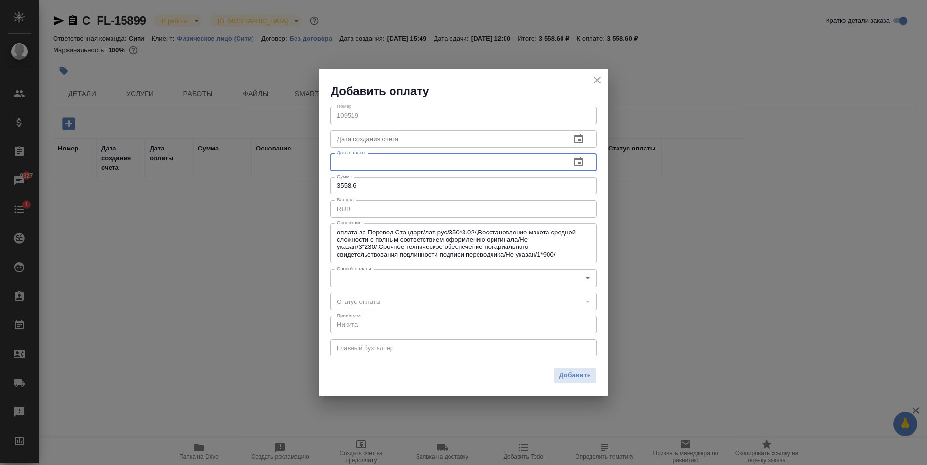
click at [453, 163] on input "text" at bounding box center [446, 161] width 233 height 17
click at [581, 164] on icon "button" at bounding box center [578, 162] width 12 height 12
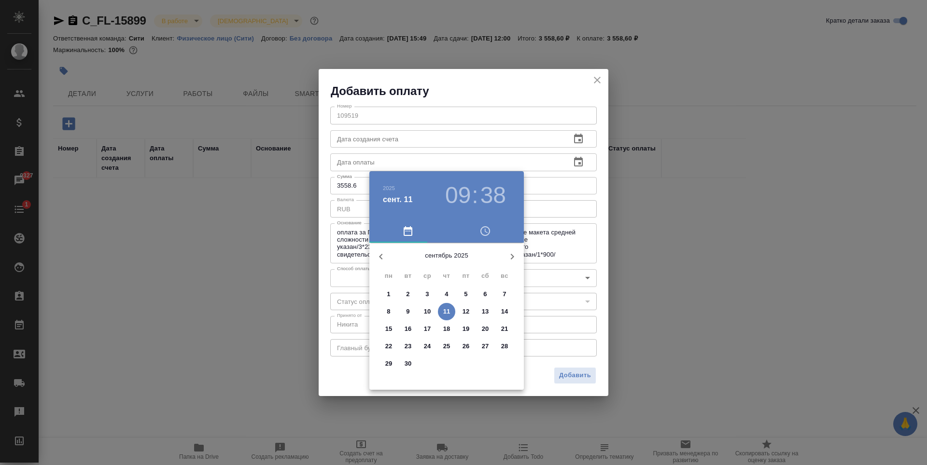
click at [425, 307] on p "10" at bounding box center [427, 312] width 7 height 10
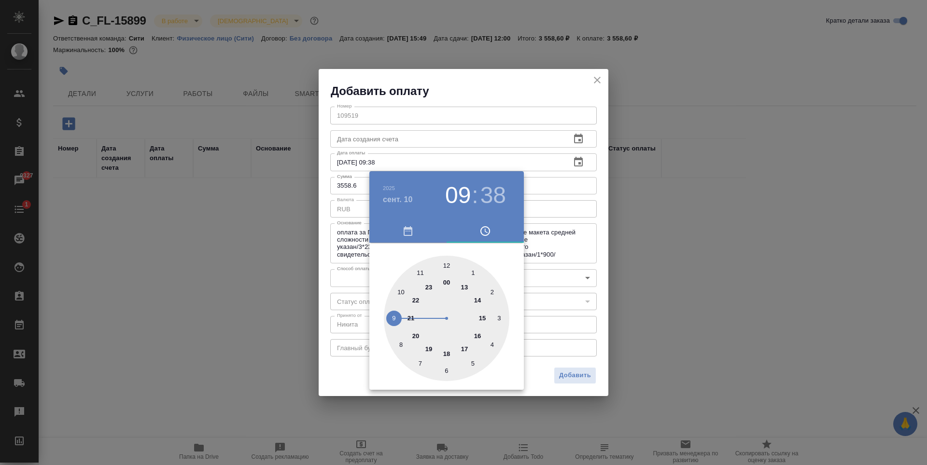
click at [485, 319] on div at bounding box center [446, 318] width 125 height 125
type input "10.09.2025 15:38"
click at [520, 98] on div at bounding box center [463, 232] width 927 height 465
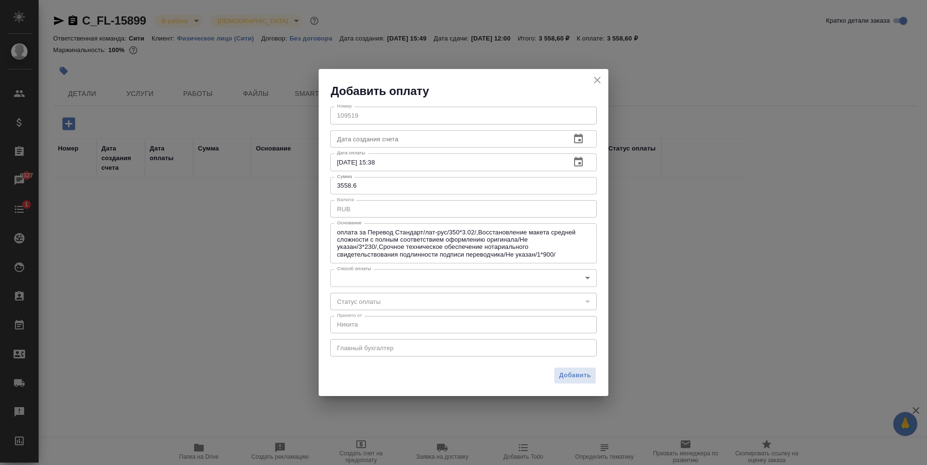
click at [493, 277] on body "🙏 .cls-1 fill:#fff; AWATERA Zaytseva Svetlana Клиенты Спецификации Заказы 9327 …" at bounding box center [463, 232] width 927 height 465
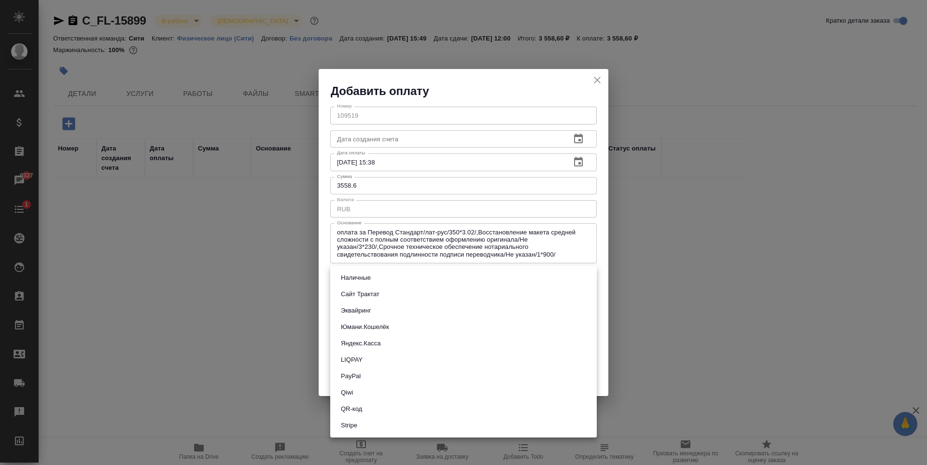
click at [395, 277] on li "Наличные" at bounding box center [463, 278] width 266 height 16
type input "cash"
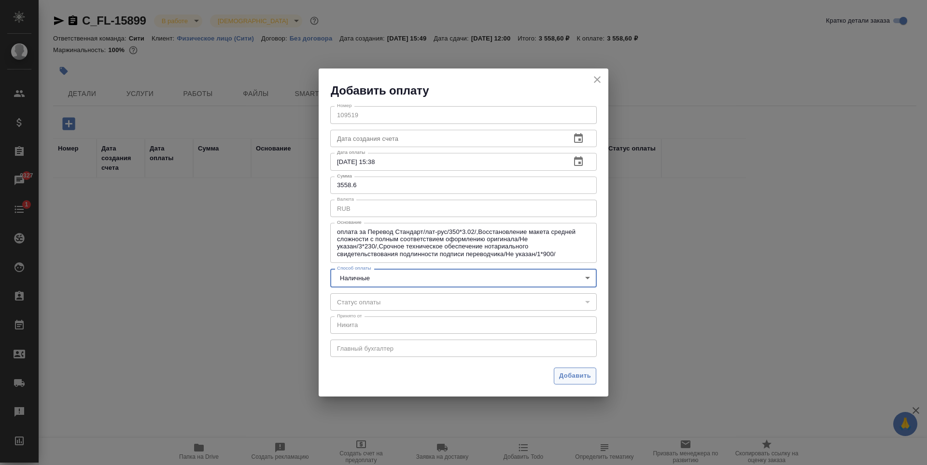
click at [573, 373] on span "Добавить" at bounding box center [575, 376] width 32 height 11
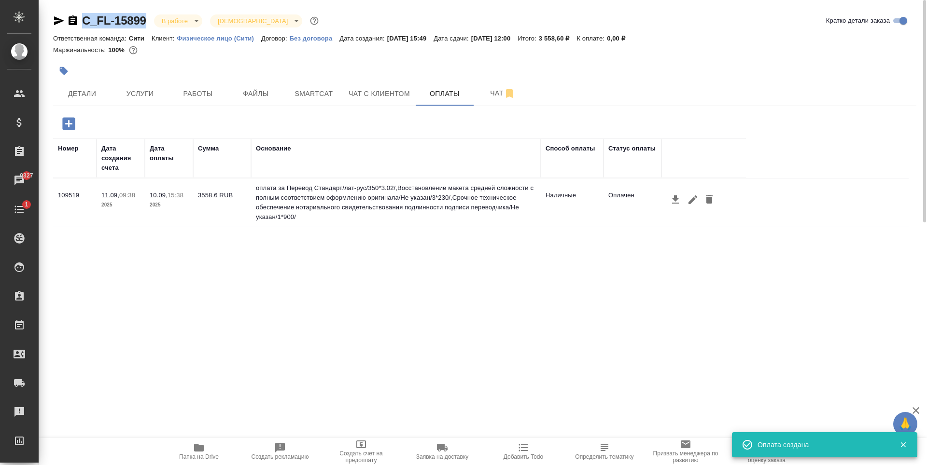
drag, startPoint x: 123, startPoint y: 23, endPoint x: 82, endPoint y: 23, distance: 41.0
click at [82, 23] on div "C_FL-15899 В работе inProgress Святая троица holyTrinity" at bounding box center [186, 20] width 267 height 15
copy link "C_FL-15899"
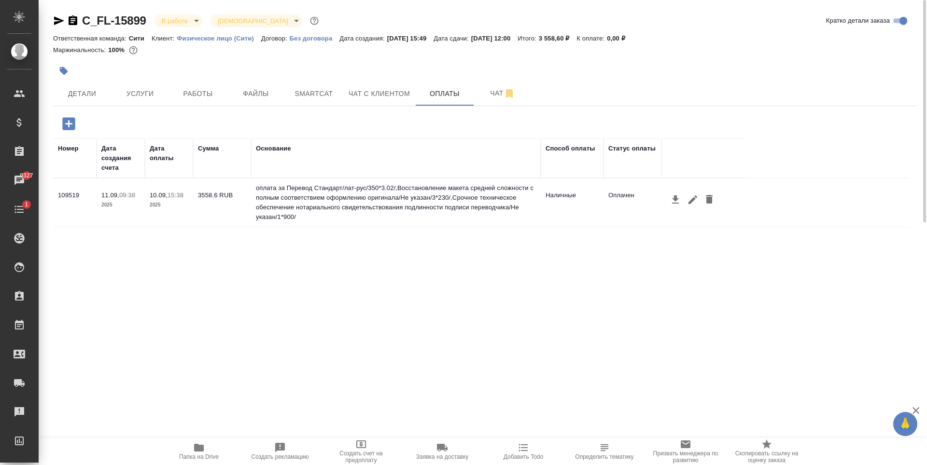
drag, startPoint x: 389, startPoint y: 293, endPoint x: 378, endPoint y: 282, distance: 16.0
click at [389, 293] on div "Номер Дата создания счета Дата оплаты Сумма Основание Способ оплаты Статус опла…" at bounding box center [480, 284] width 855 height 290
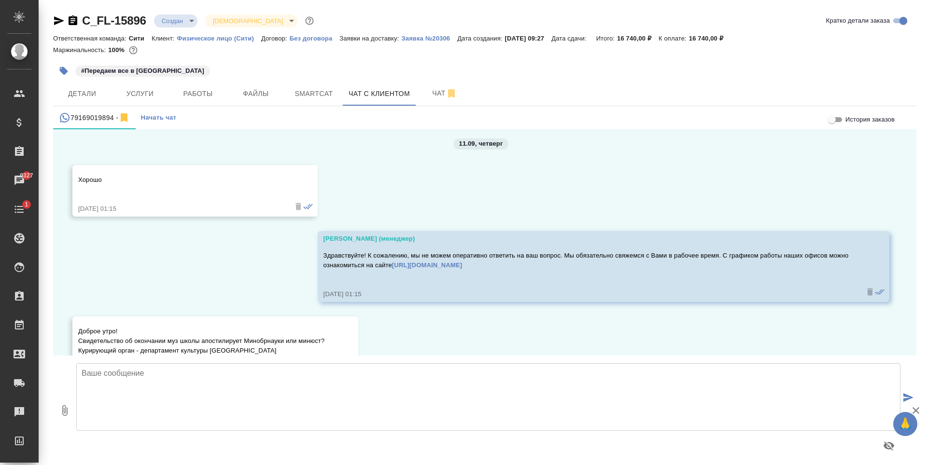
scroll to position [2294, 0]
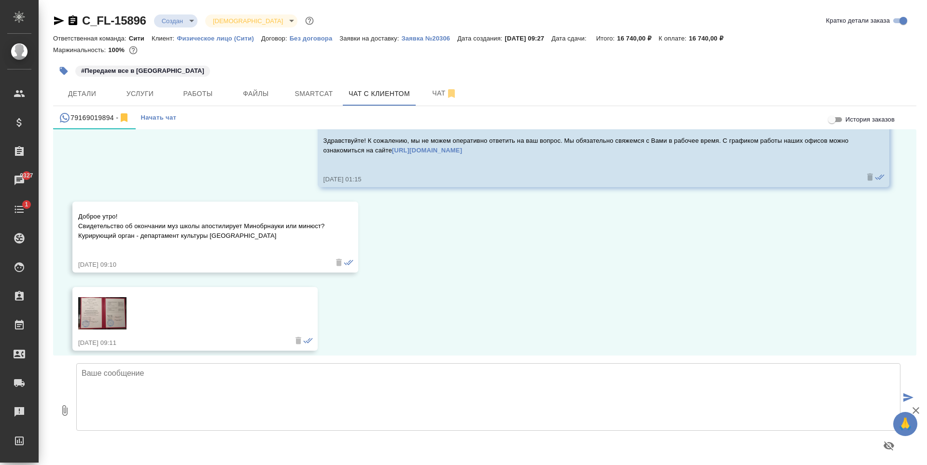
click at [113, 303] on img at bounding box center [102, 313] width 48 height 32
click at [61, 18] on icon "button" at bounding box center [59, 21] width 12 height 12
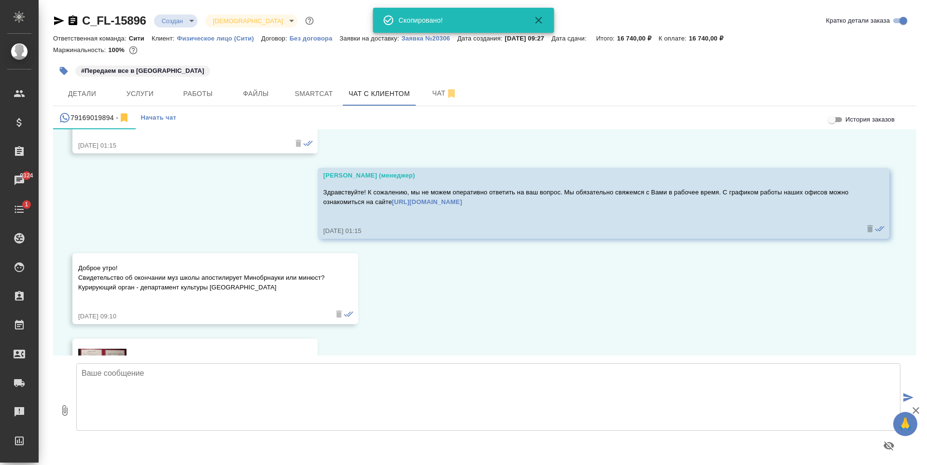
scroll to position [2197, 0]
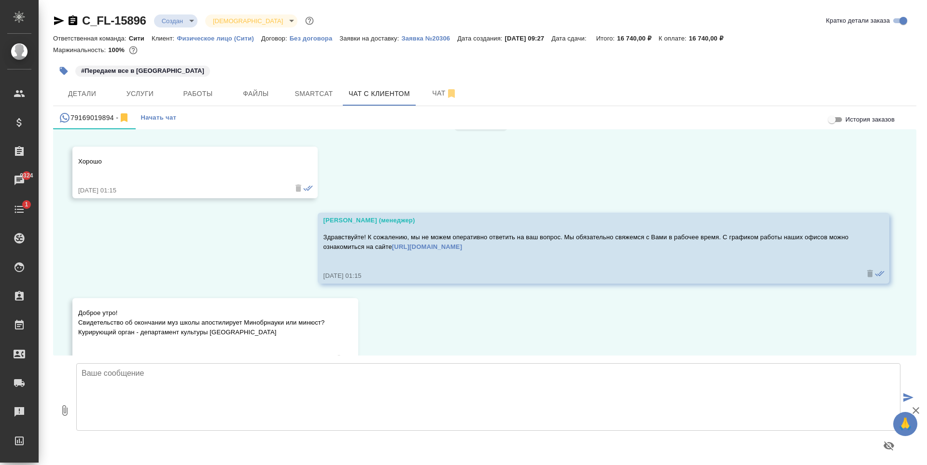
click at [462, 243] on link "[URL][DOMAIN_NAME]" at bounding box center [427, 246] width 70 height 7
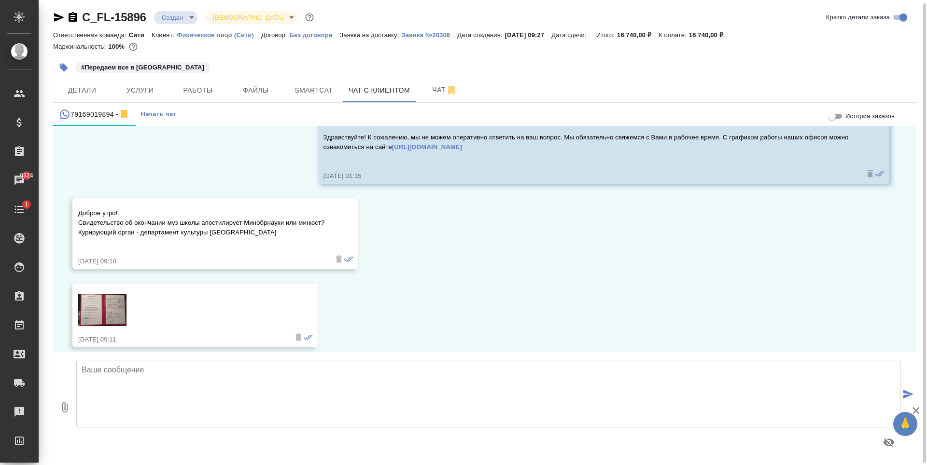
scroll to position [5, 0]
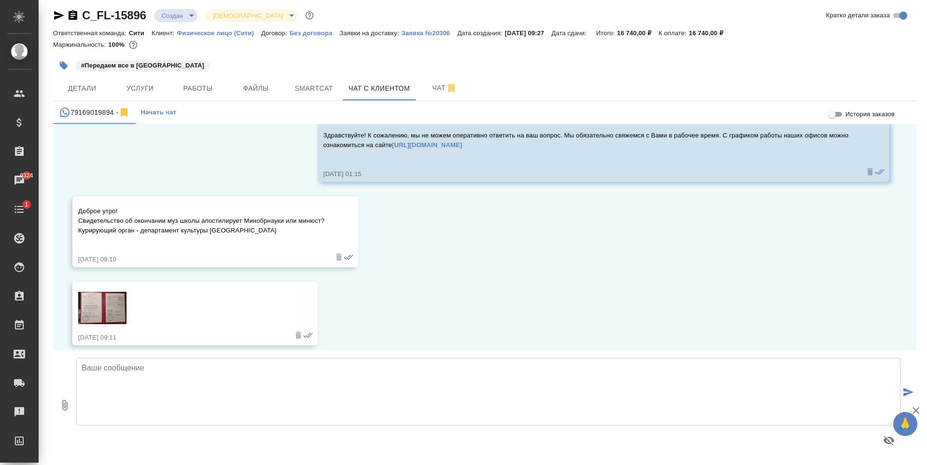
click at [102, 308] on img at bounding box center [102, 308] width 48 height 32
click at [462, 141] on link "[URL][DOMAIN_NAME]" at bounding box center [427, 144] width 70 height 7
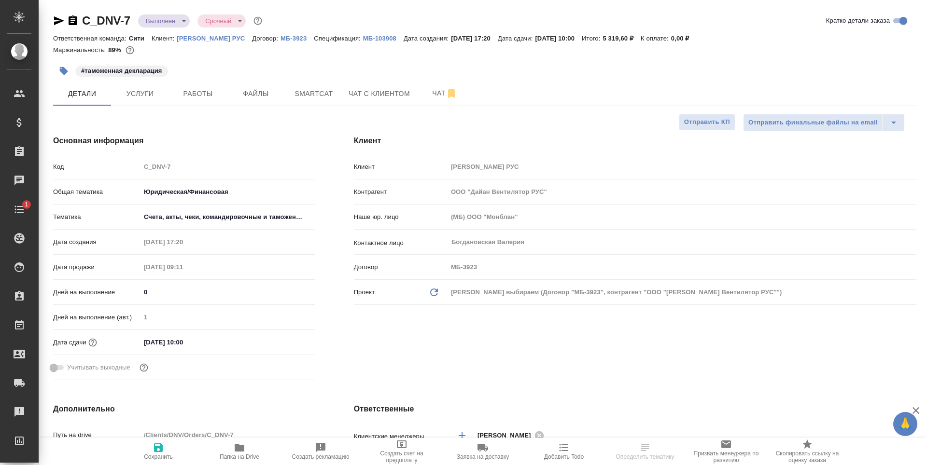
select select "RU"
click at [208, 35] on p "[PERSON_NAME] РУС" at bounding box center [214, 38] width 75 height 7
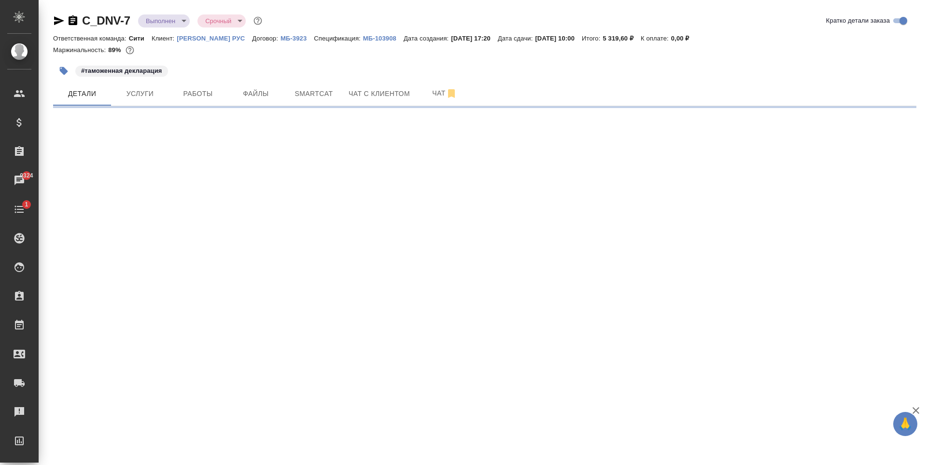
select select "RU"
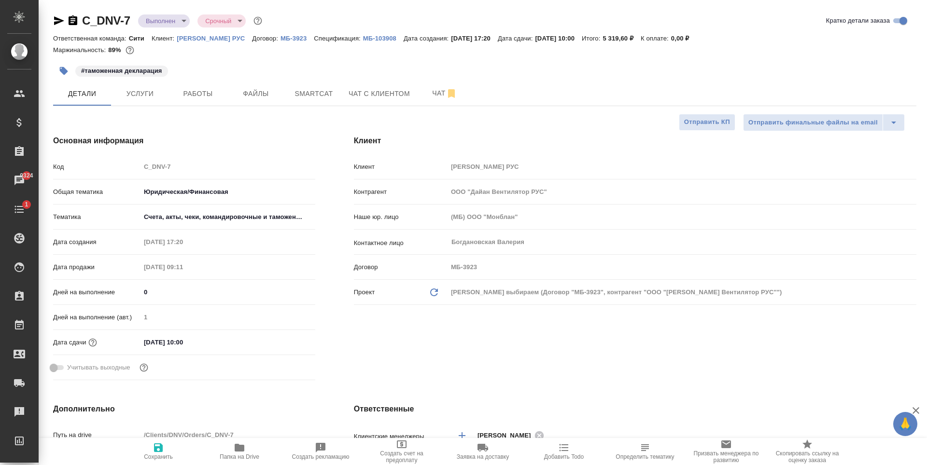
type textarea "x"
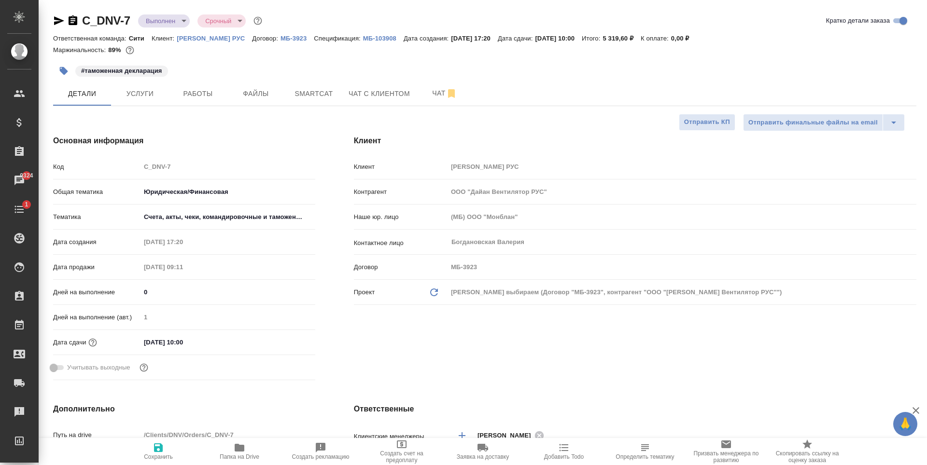
type textarea "x"
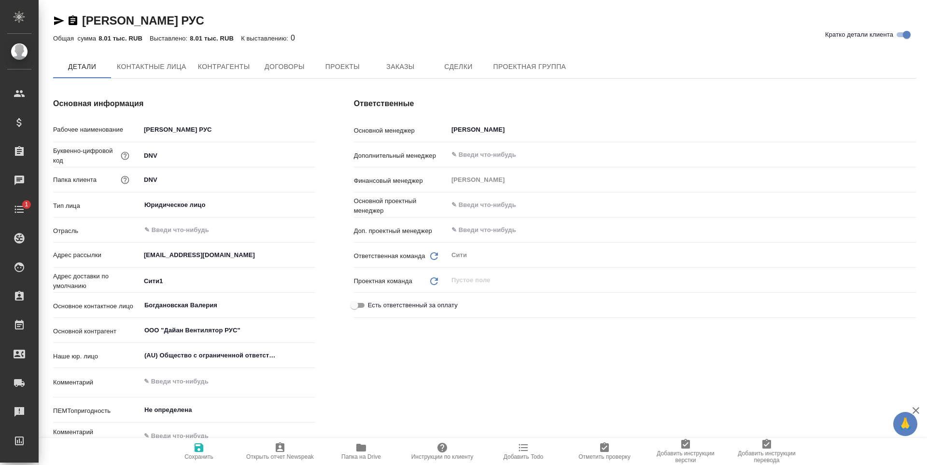
type textarea "x"
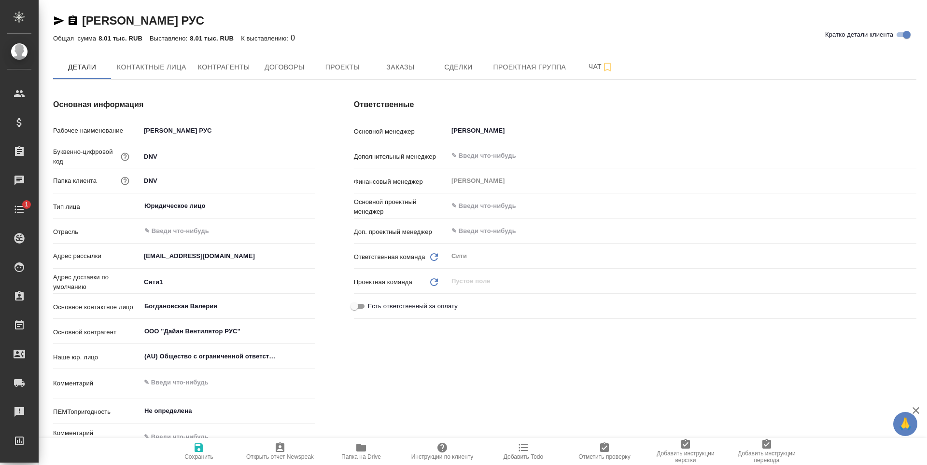
type textarea "x"
click at [344, 444] on span "Папка на Drive" at bounding box center [360, 451] width 69 height 18
